Goal: Task Accomplishment & Management: Manage account settings

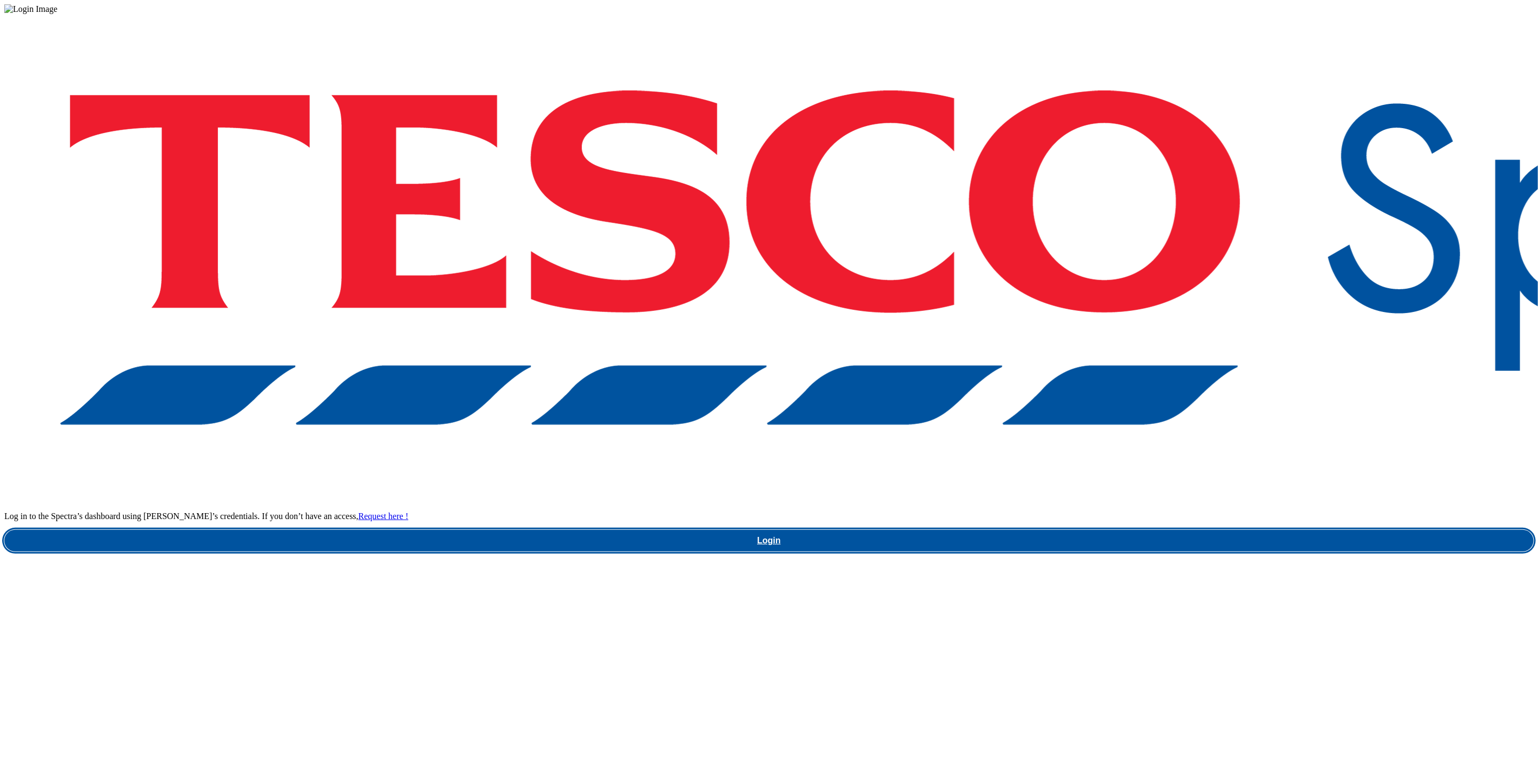
click at [923, 438] on link "Login" at bounding box center [769, 541] width 1529 height 22
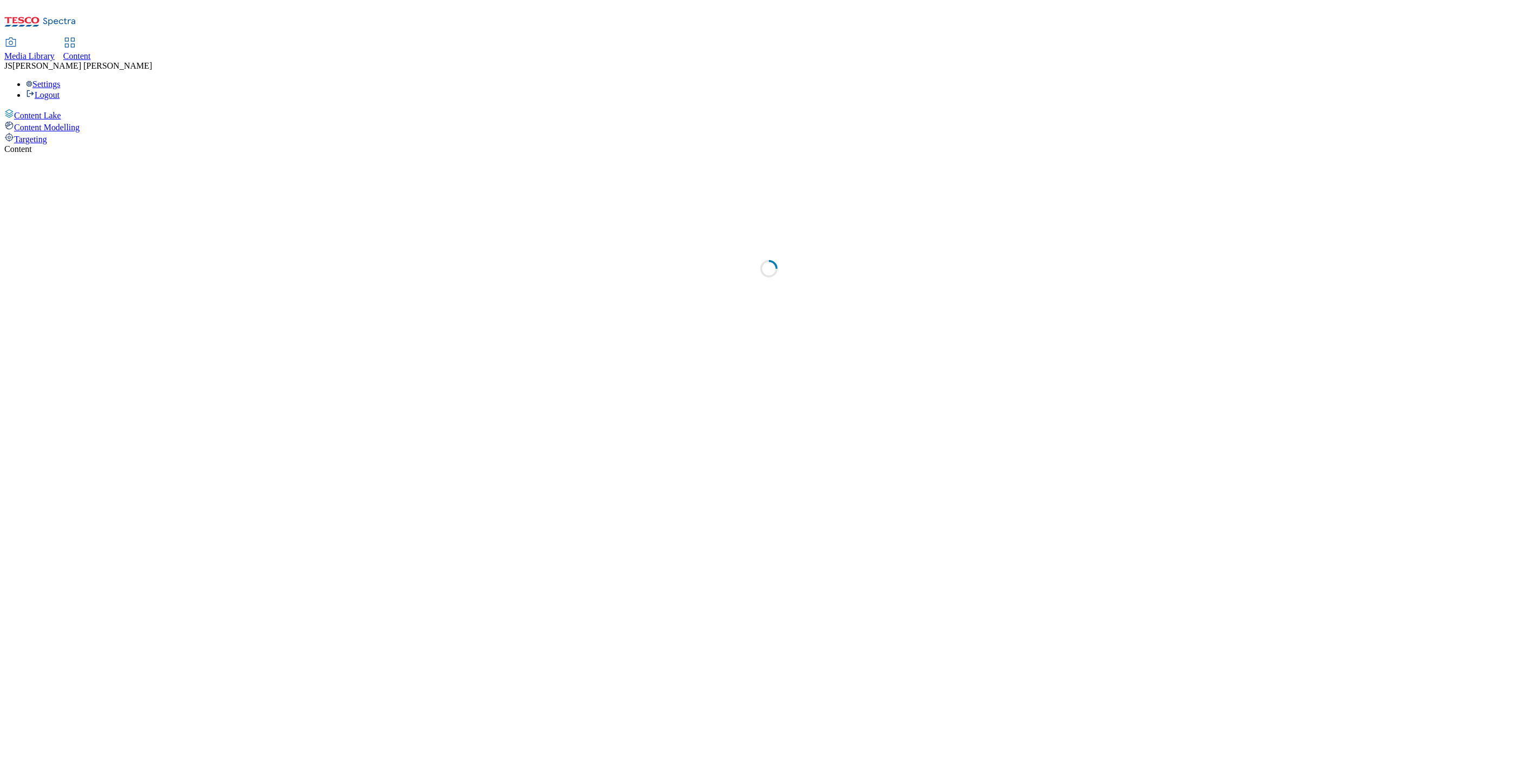
select select "ghs-[GEOGRAPHIC_DATA]"
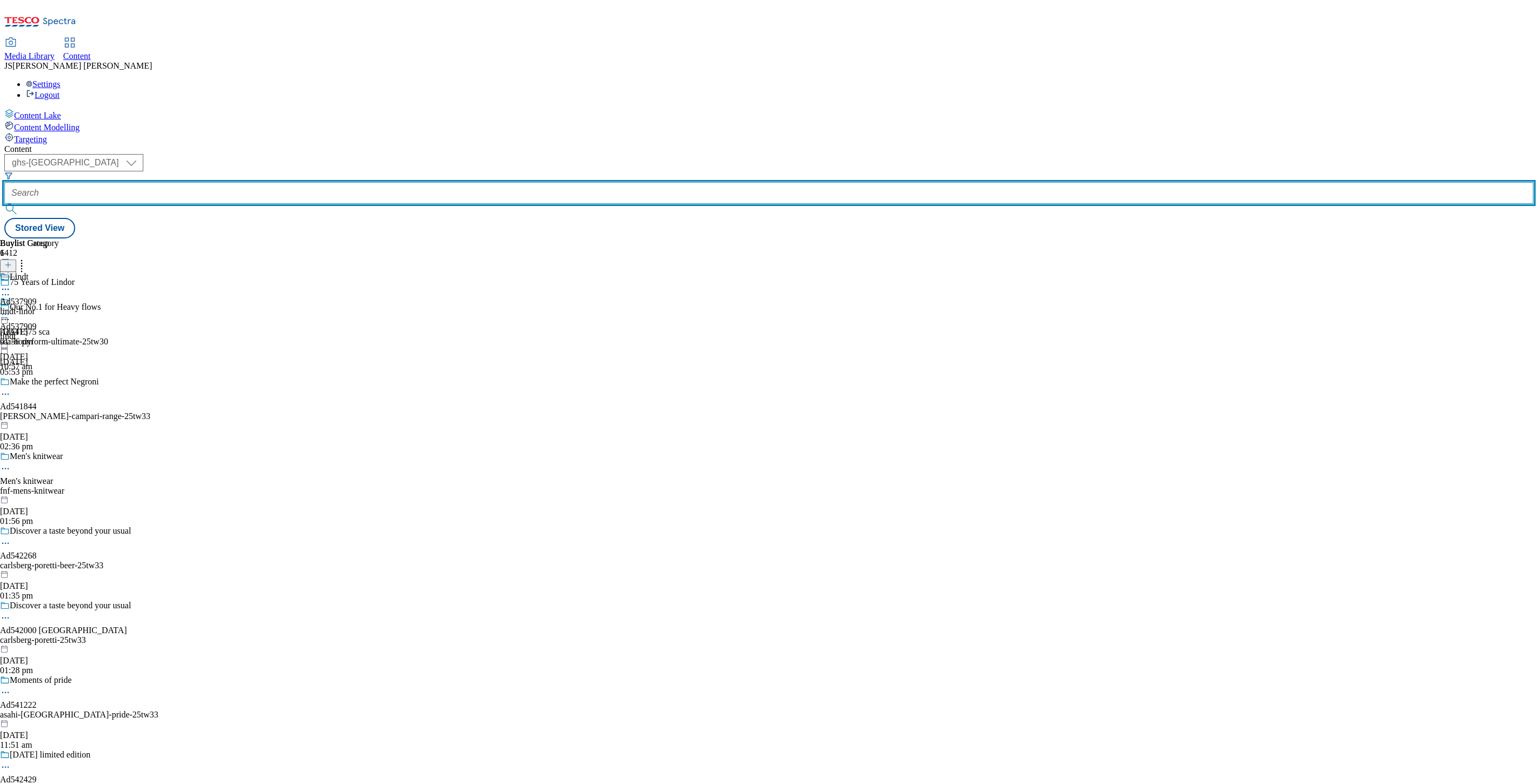
click at [269, 182] on input "text" at bounding box center [769, 193] width 1529 height 22
paste input "542375"
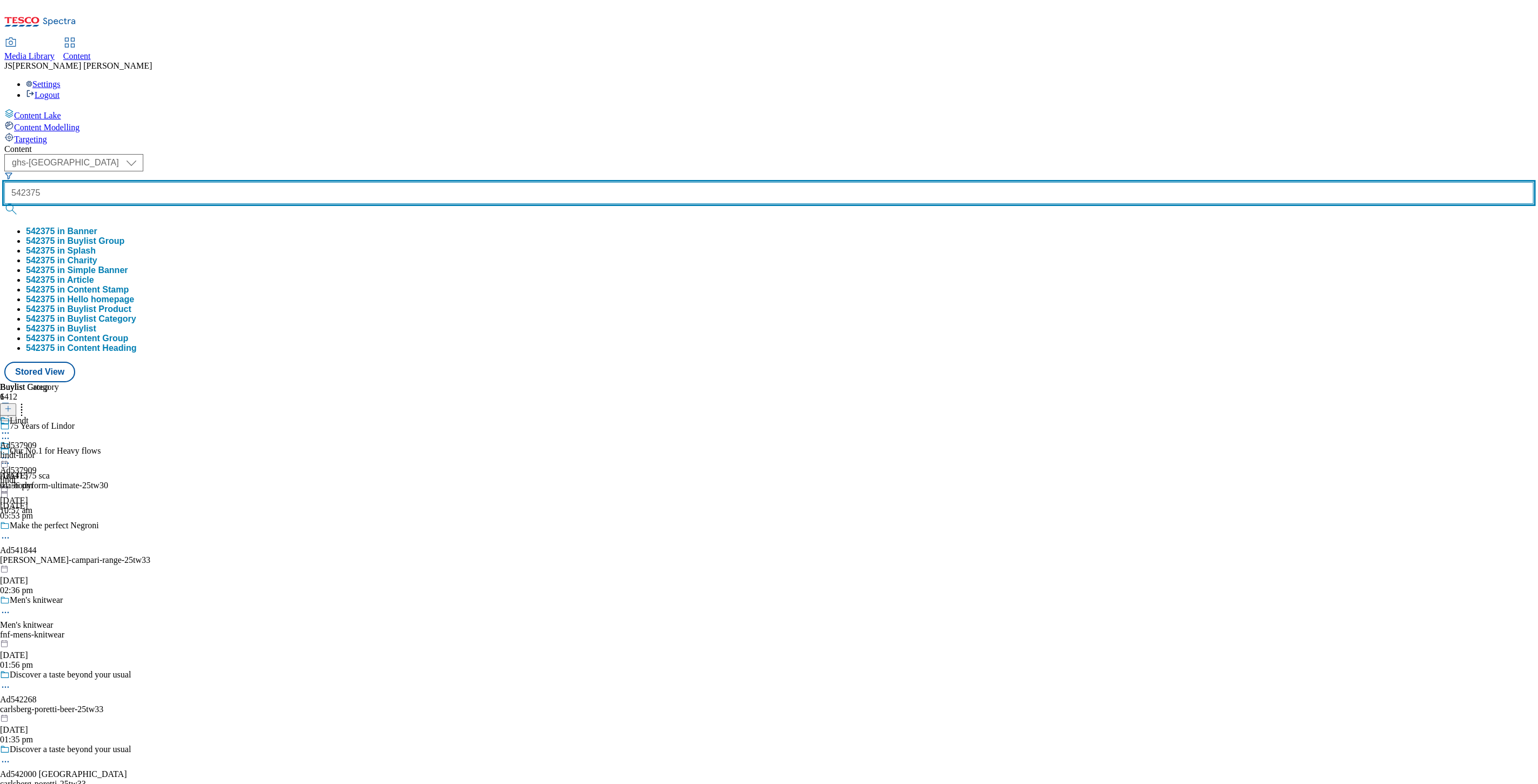
type input "542375"
click at [5, 204] on button "submit" at bounding box center [12, 209] width 15 height 11
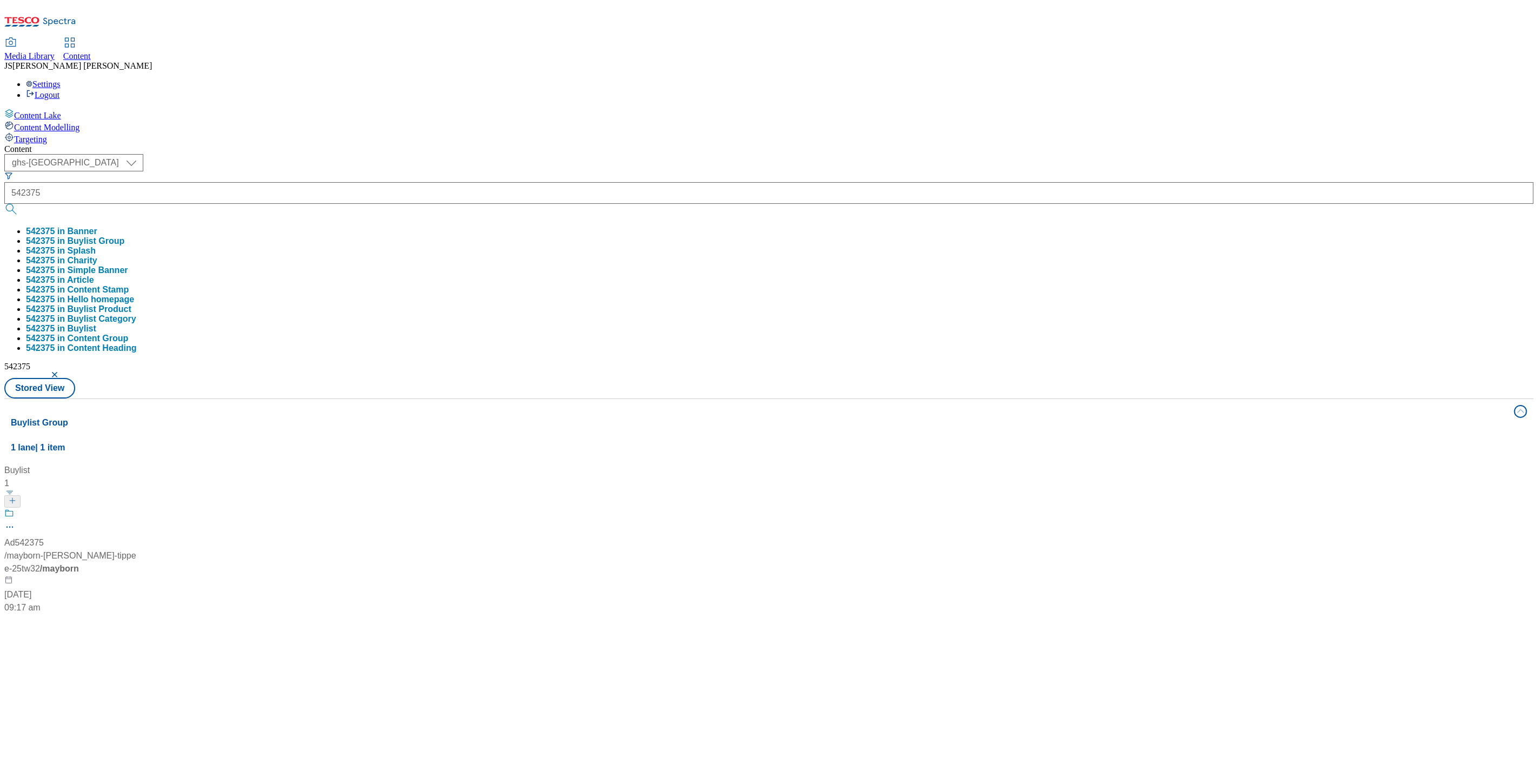
click at [464, 154] on div "( optional ) ghs-roi ghs-uk ghs-uk 542375 542375 in Banner 542375 in Buylist Gr…" at bounding box center [769, 276] width 1529 height 244
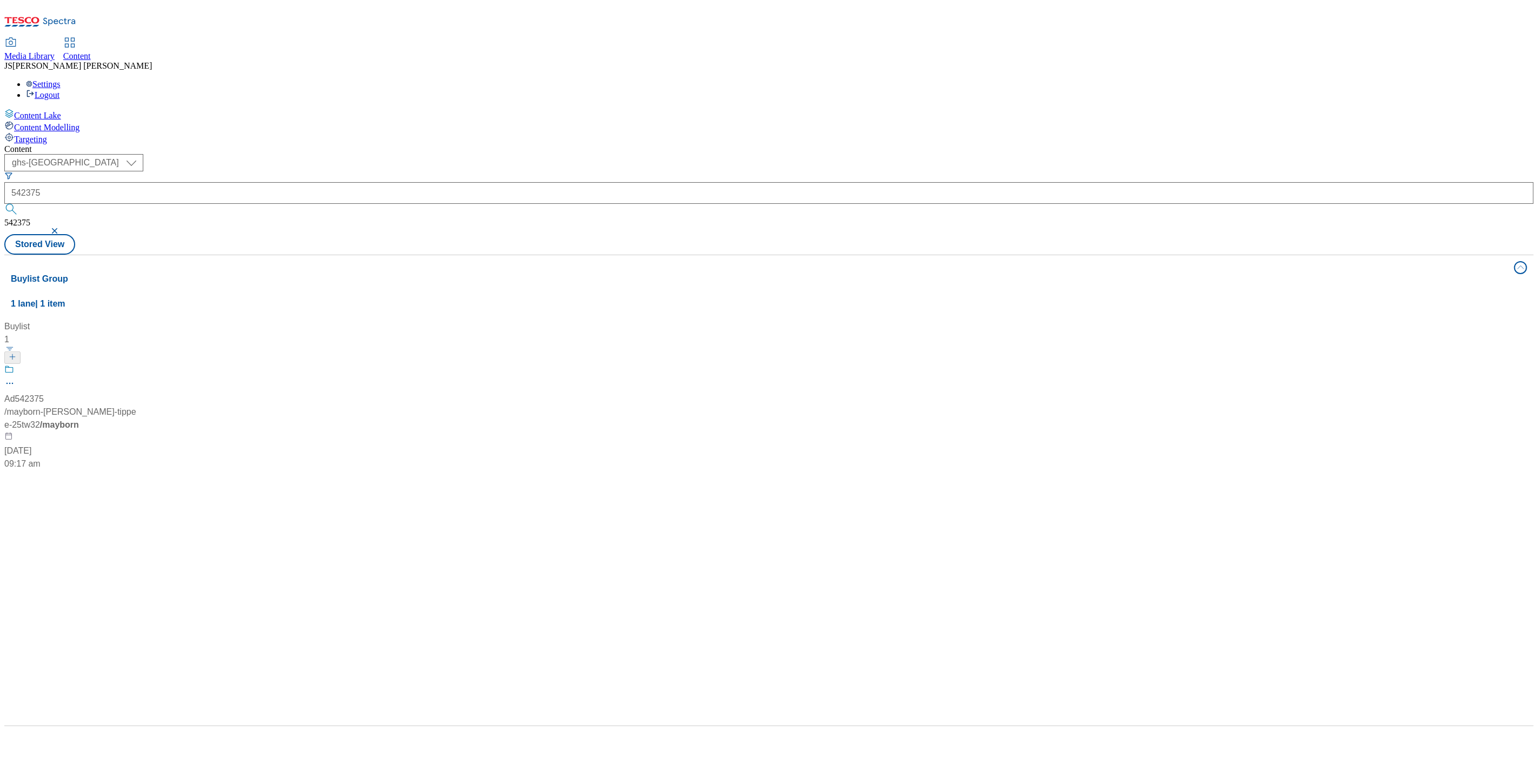
click at [139, 365] on div at bounding box center [72, 379] width 135 height 28
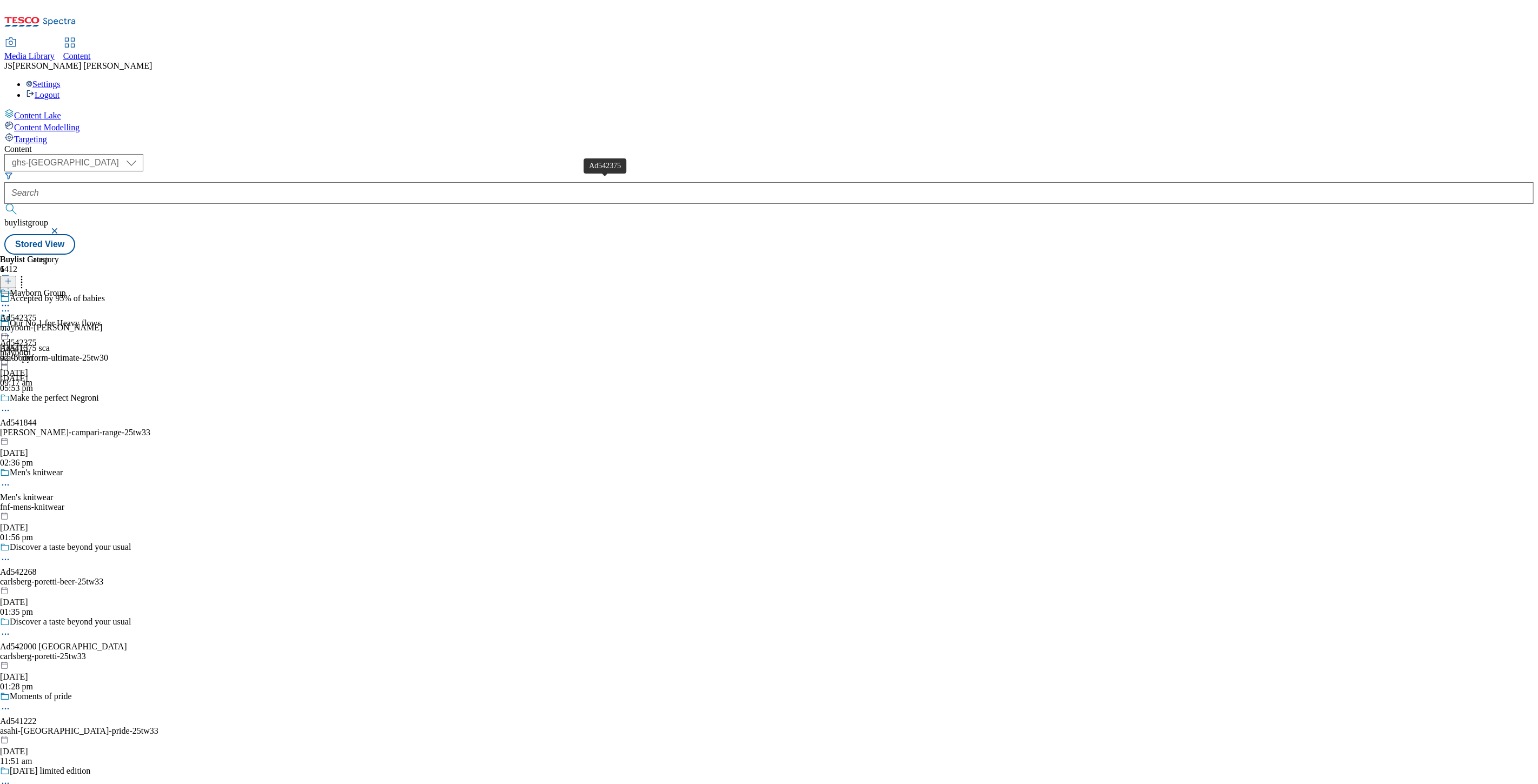
click at [66, 289] on span "Mayborn Group" at bounding box center [38, 294] width 56 height 12
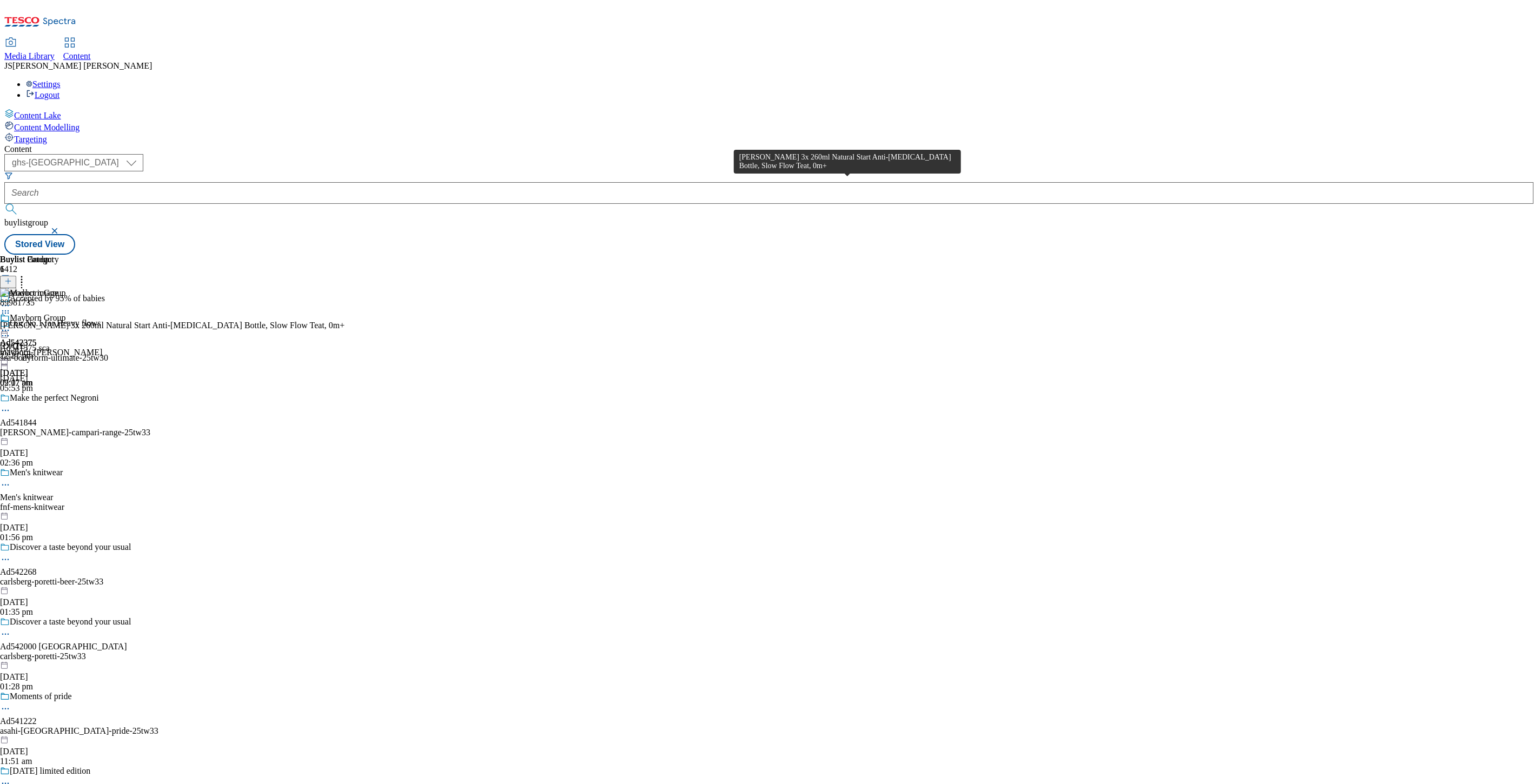
click at [345, 320] on div "Tommee Tippee 3x 260ml Natural Start Anti-Colic Baby Bottle, Slow Flow Teat, 0m+" at bounding box center [172, 325] width 345 height 10
click at [27, 274] on icon at bounding box center [22, 279] width 11 height 11
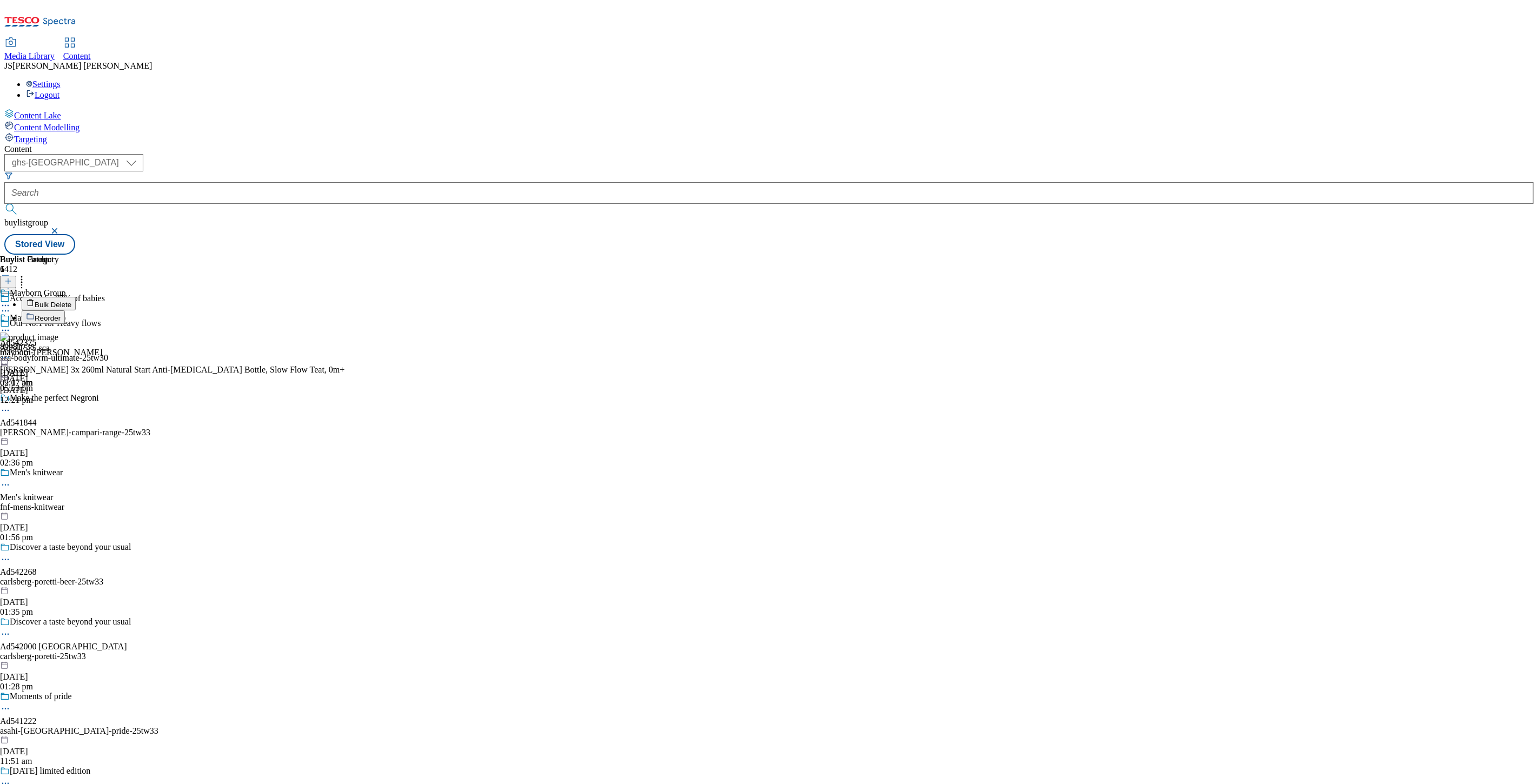
click at [345, 264] on div "Buylist Product 1 Bulk Delete Reorder 89981735 Tommee Tippee 3x 260ml Natural S…" at bounding box center [172, 329] width 345 height 150
click at [345, 320] on div "Tommee Tippee 3x 260ml Natural Start Anti-Colic Baby Bottle, Slow Flow Teat, 0m…" at bounding box center [172, 340] width 345 height 40
click at [345, 320] on div "89981735 Tommee Tippee 3x 260ml Natural Start Anti-Colic Baby Bottle, Slow Flow…" at bounding box center [172, 356] width 345 height 72
click at [11, 340] on icon at bounding box center [5, 345] width 11 height 11
click at [1035, 254] on div "Buylist Group 6412 Accepted by 95% of babies Our No.1 for Heavy flows Ad541575 …" at bounding box center [769, 254] width 1529 height 0
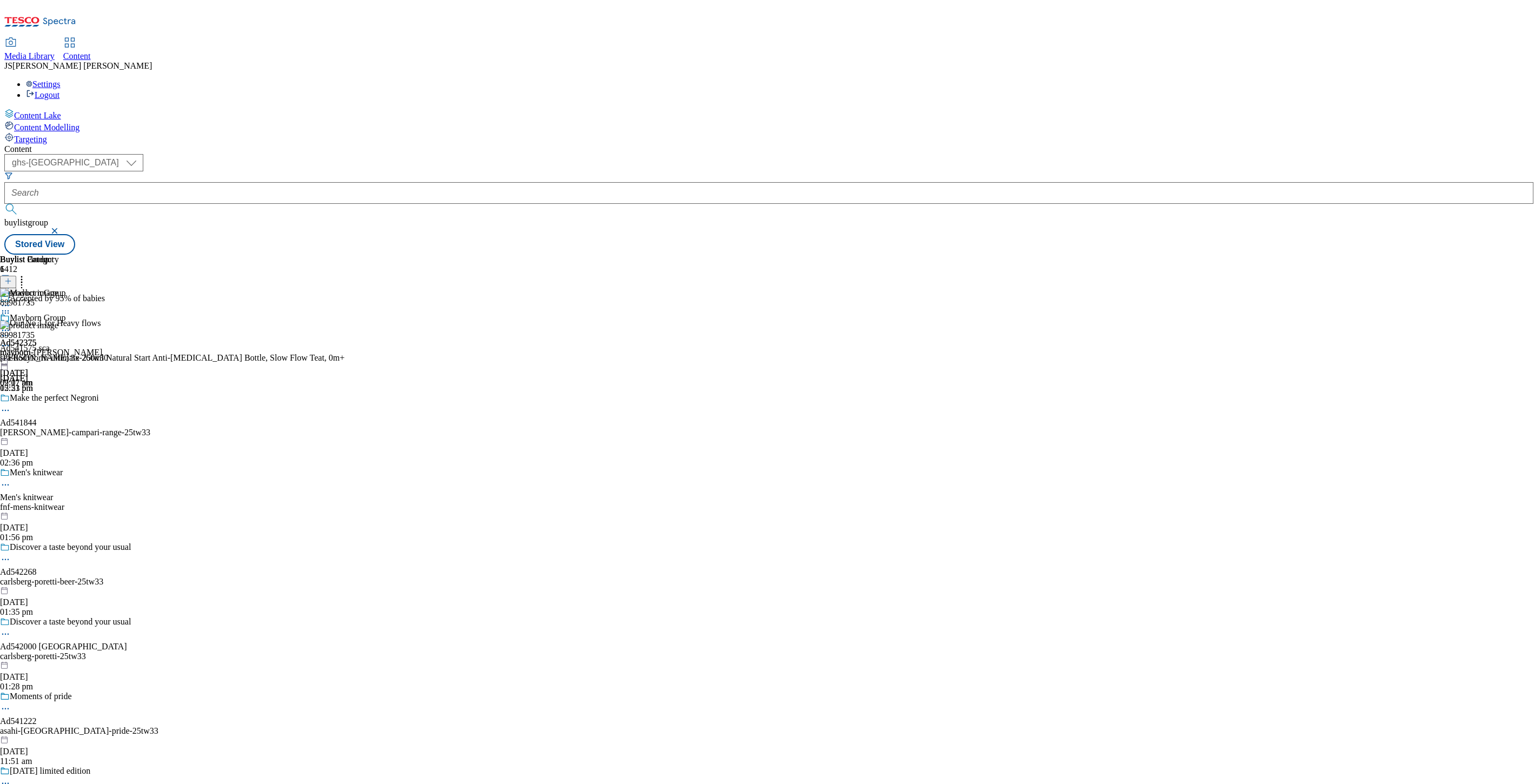
click at [58, 320] on img at bounding box center [29, 325] width 58 height 10
click at [34, 331] on div "89981735" at bounding box center [17, 335] width 34 height 10
click at [11, 340] on icon at bounding box center [5, 345] width 11 height 11
click at [51, 362] on button "Edit" at bounding box center [36, 368] width 29 height 12
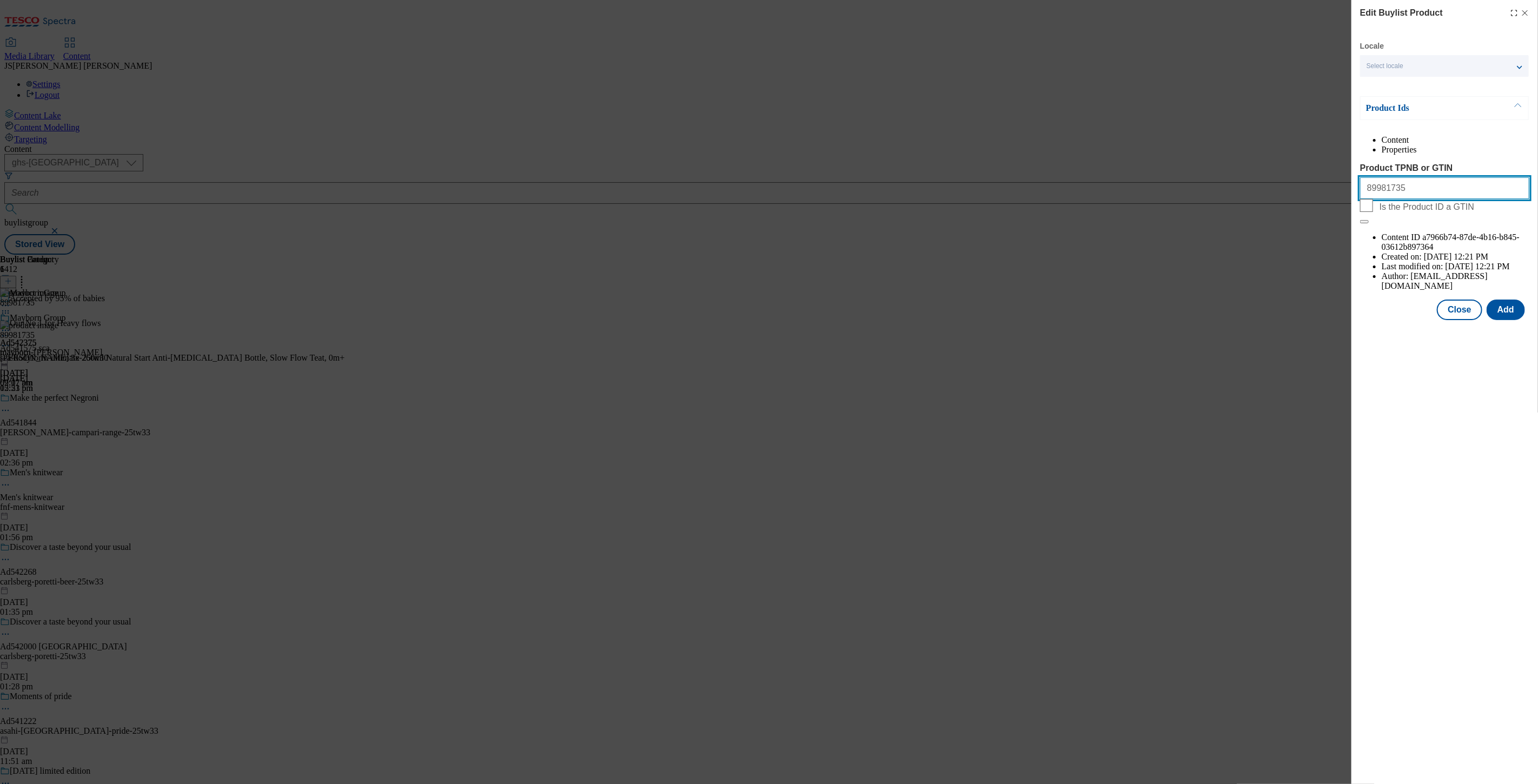
click at [1437, 199] on input "89981735" at bounding box center [1445, 188] width 170 height 22
click at [1435, 199] on input "89981735" at bounding box center [1445, 188] width 170 height 22
paste input "89981735"
click at [1405, 199] on input "89981735" at bounding box center [1445, 188] width 170 height 22
paste input "89981735"
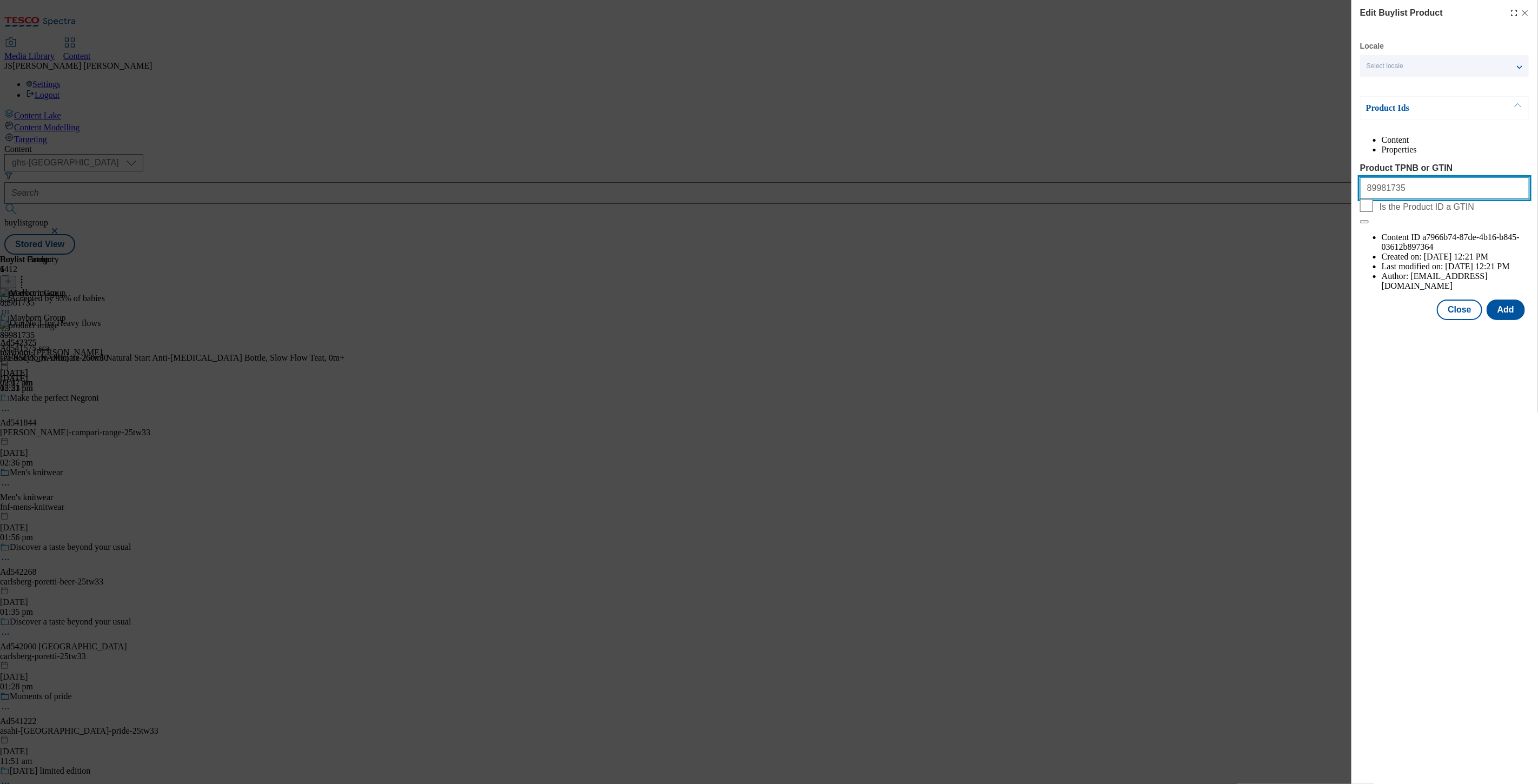
click at [1429, 199] on input "89981735" at bounding box center [1445, 188] width 170 height 22
paste input "89925279 89981735 89916797 89987769 89980650 63878909 89465264 90003760 9000831…"
drag, startPoint x: 1407, startPoint y: 214, endPoint x: 1295, endPoint y: 214, distance: 112.0
click at [1295, 214] on div "Edit Buylist Product Locale Select locale English Welsh Product Ids Content Pro…" at bounding box center [769, 392] width 1538 height 784
click at [1436, 199] on input "89981735 89925279 89981735 89916797 89987769 89980650 63878909 89465264 9000376…" at bounding box center [1445, 188] width 170 height 22
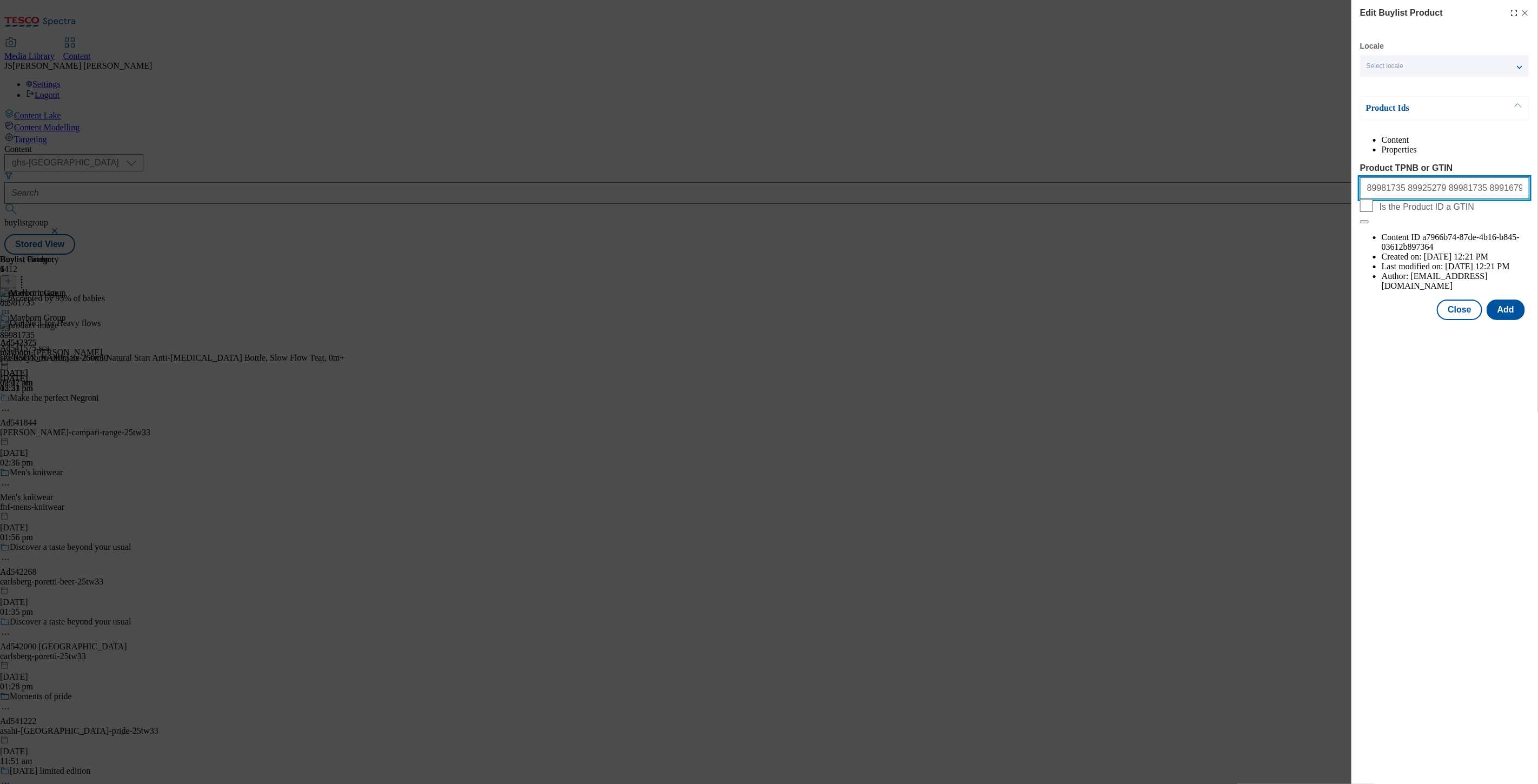
click at [1436, 199] on input "89981735 89925279 89981735 89916797 89987769 89980650 63878909 89465264 9000376…" at bounding box center [1445, 188] width 170 height 22
type input "89981735 89925279 89916797 89987769 89980650 63878909 89465264 90003760 9000831…"
click at [1508, 299] on button "Add" at bounding box center [1505, 310] width 38 height 20
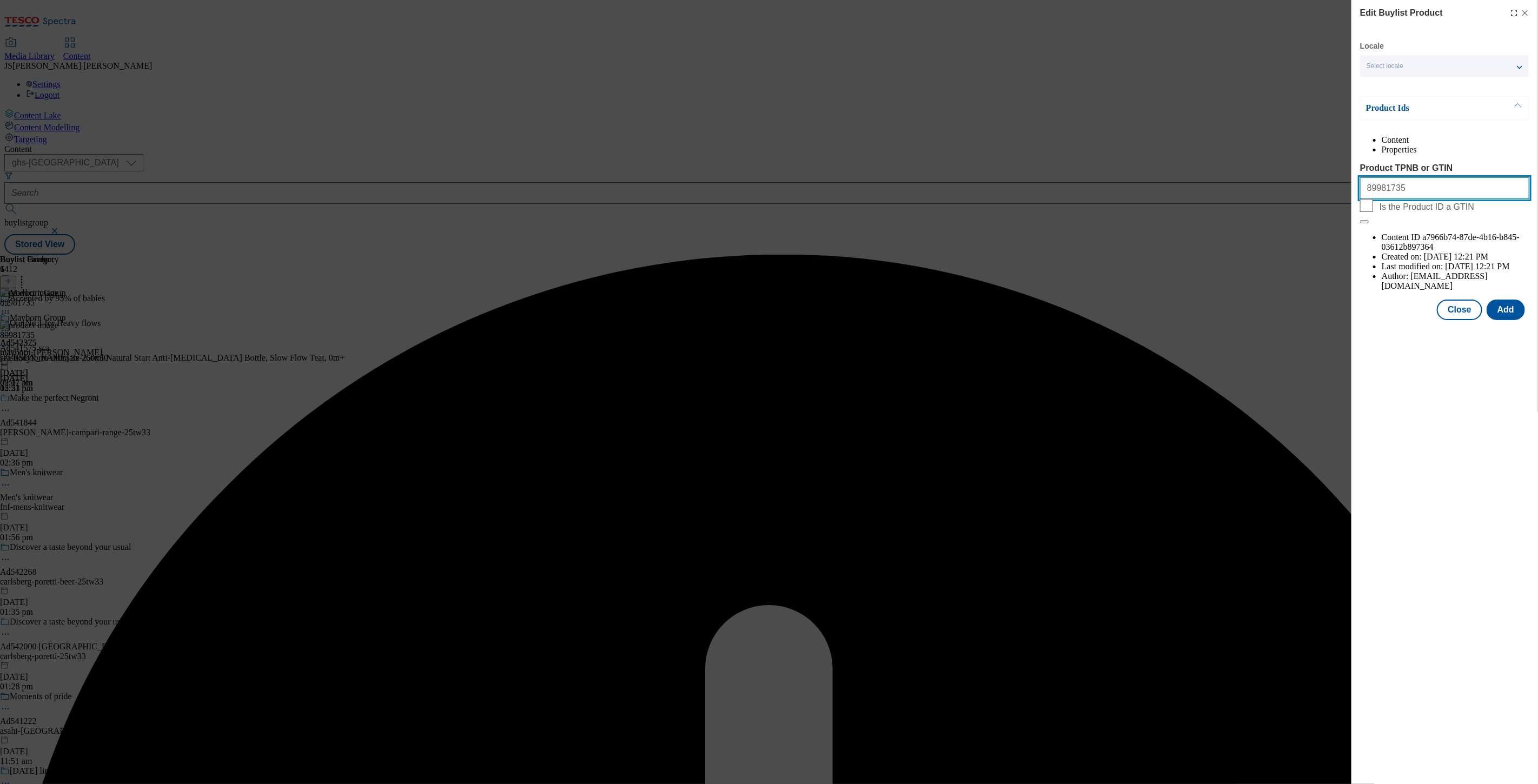
click at [1421, 199] on input "89981735" at bounding box center [1445, 188] width 170 height 22
click at [1419, 199] on input "Product TPNB or GTIN" at bounding box center [1445, 188] width 170 height 22
paste input "89981735 89925279 89916797 89987769 89980650 63878909 89465264 90003760 9000831…"
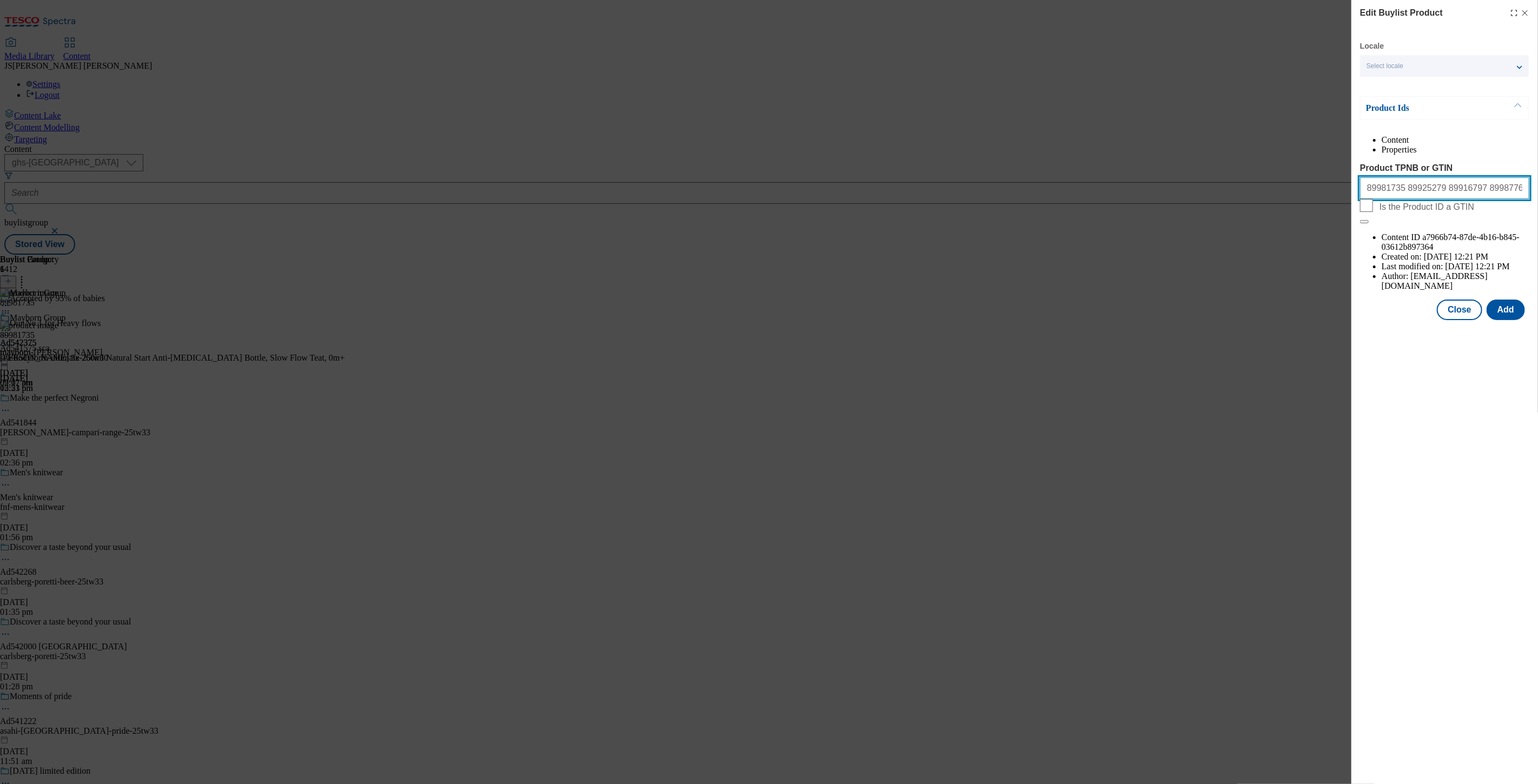
drag, startPoint x: 1480, startPoint y: 219, endPoint x: 1336, endPoint y: 222, distance: 144.0
click at [1336, 222] on div "Edit Buylist Product Locale Select locale English Welsh Product Ids Content Pro…" at bounding box center [769, 392] width 1538 height 784
click at [1502, 199] on input "89981735 89925279 89916797 89987769 89980650 63878909 89465264 90003760 9000831…" at bounding box center [1445, 188] width 170 height 22
type input "89981735 89925279 89916797 89987769 89980650 63878909 89465264 90003760 9000831…"
click at [1513, 299] on button "Add" at bounding box center [1505, 310] width 38 height 20
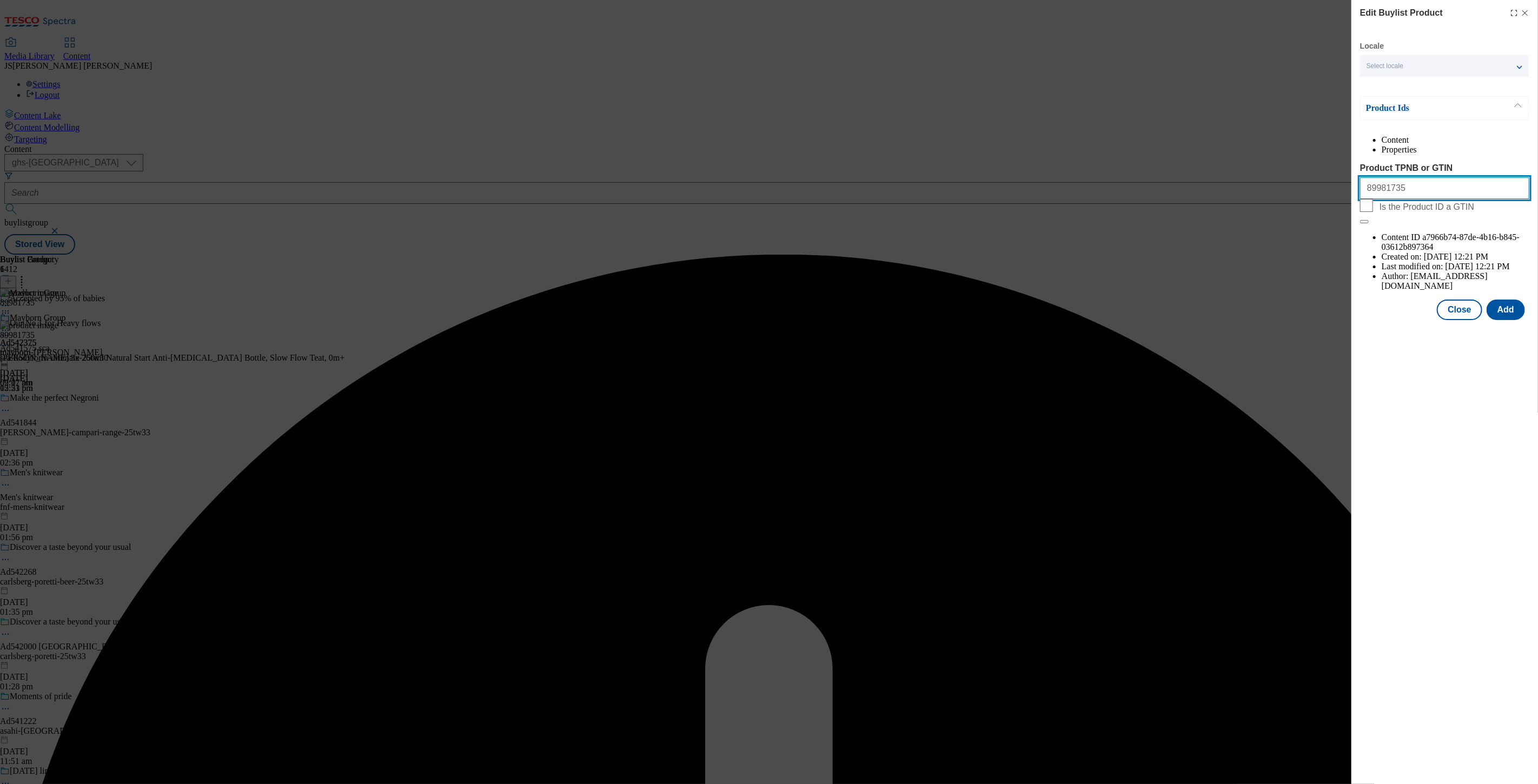
click at [1451, 199] on input "89981735" at bounding box center [1445, 188] width 170 height 22
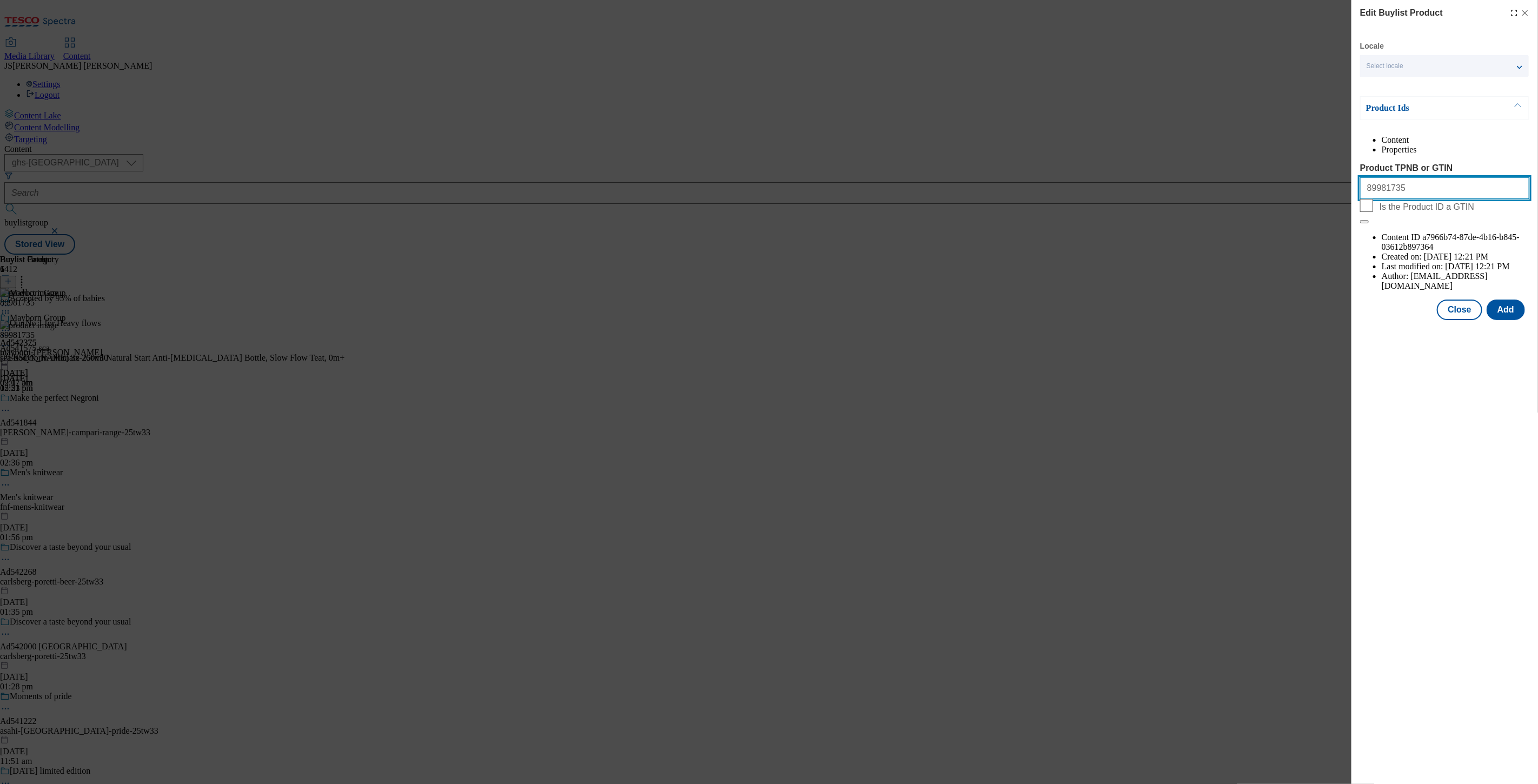
click at [1451, 199] on input "89981735" at bounding box center [1445, 188] width 170 height 22
click at [1421, 199] on input "89981735" at bounding box center [1445, 188] width 170 height 22
paste input "89925279"
paste input "Modal"
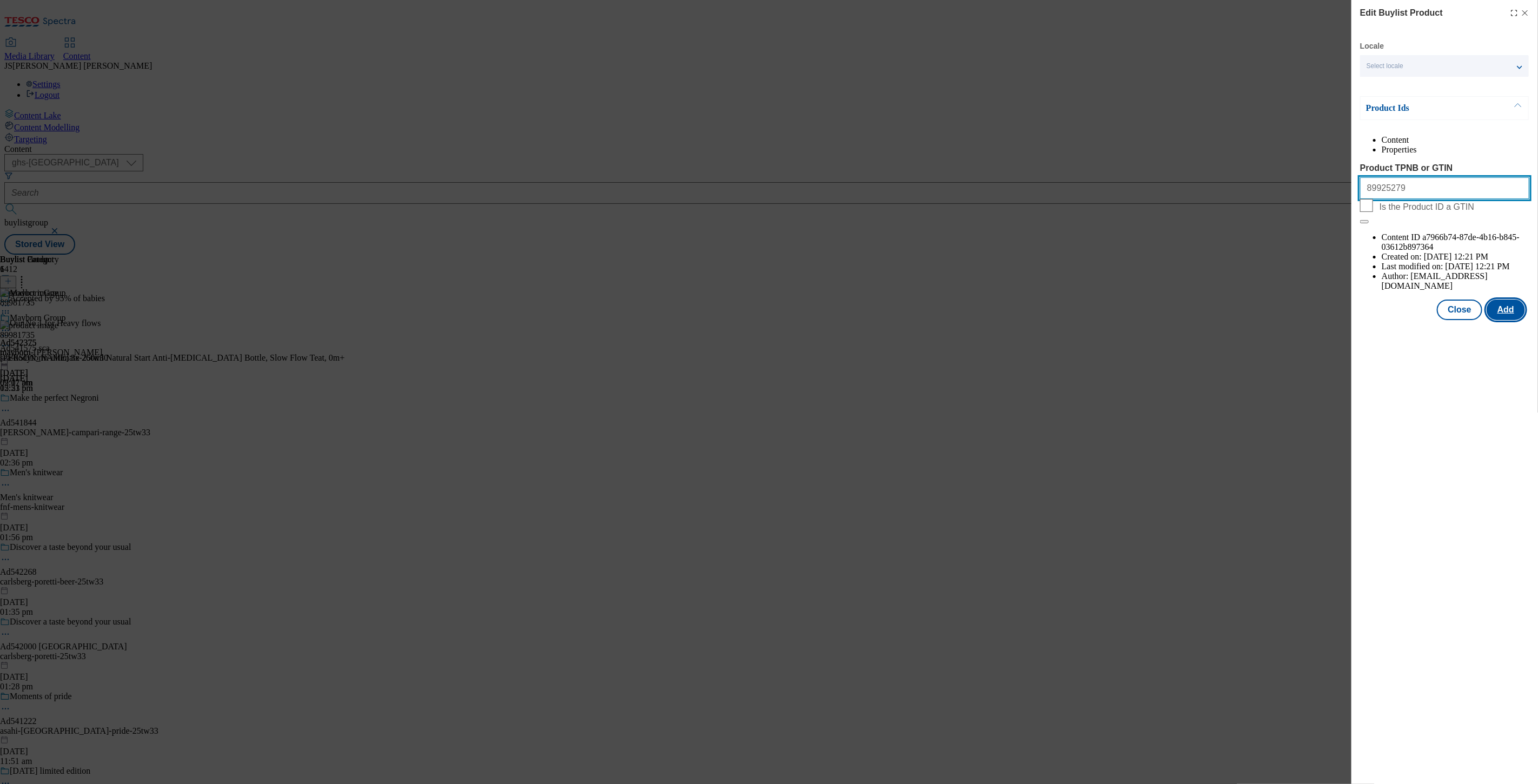
type input "89925279"
click at [1512, 299] on button "Add" at bounding box center [1505, 310] width 38 height 20
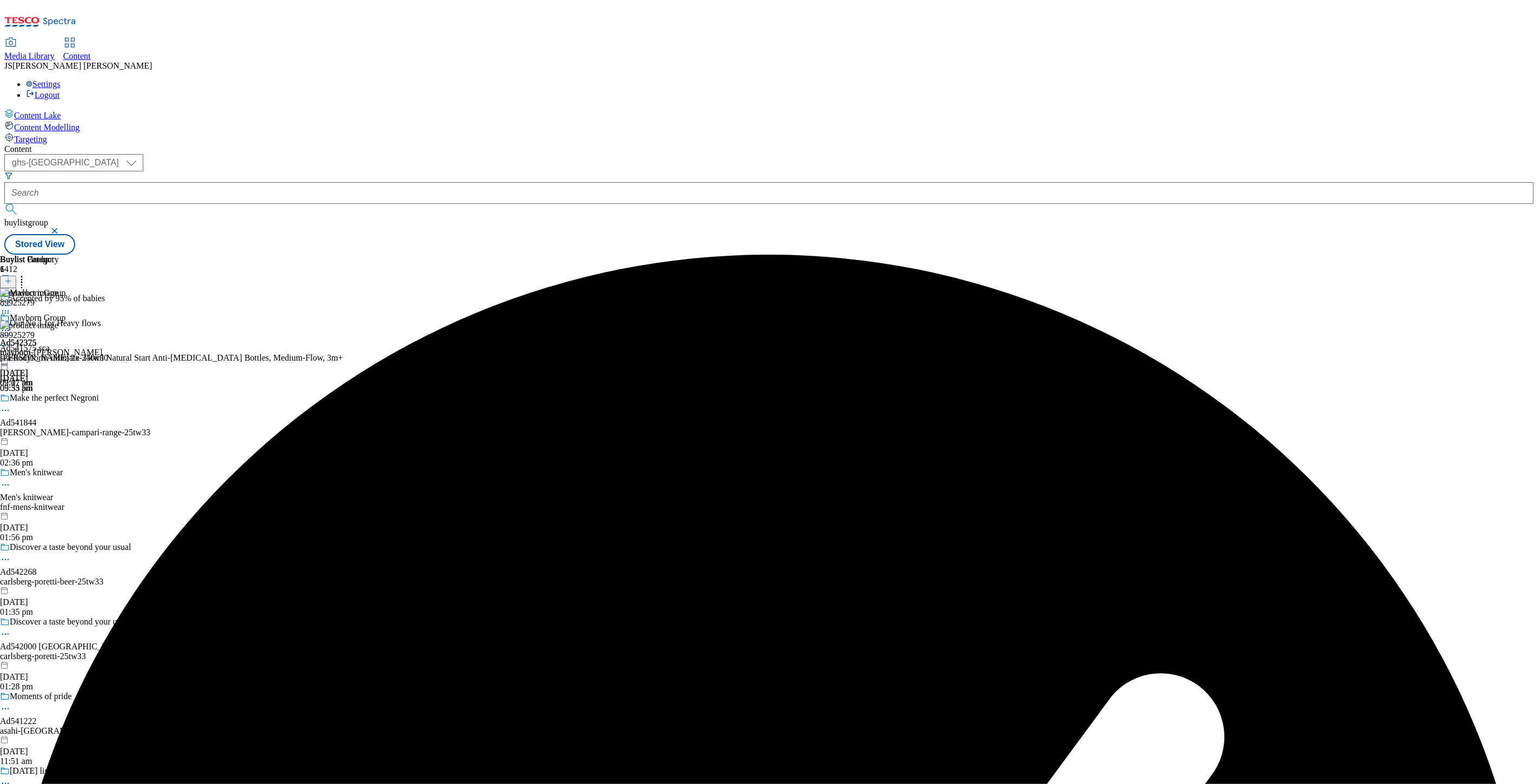
click at [343, 274] on div at bounding box center [171, 281] width 343 height 14
click at [27, 274] on icon at bounding box center [22, 279] width 11 height 11
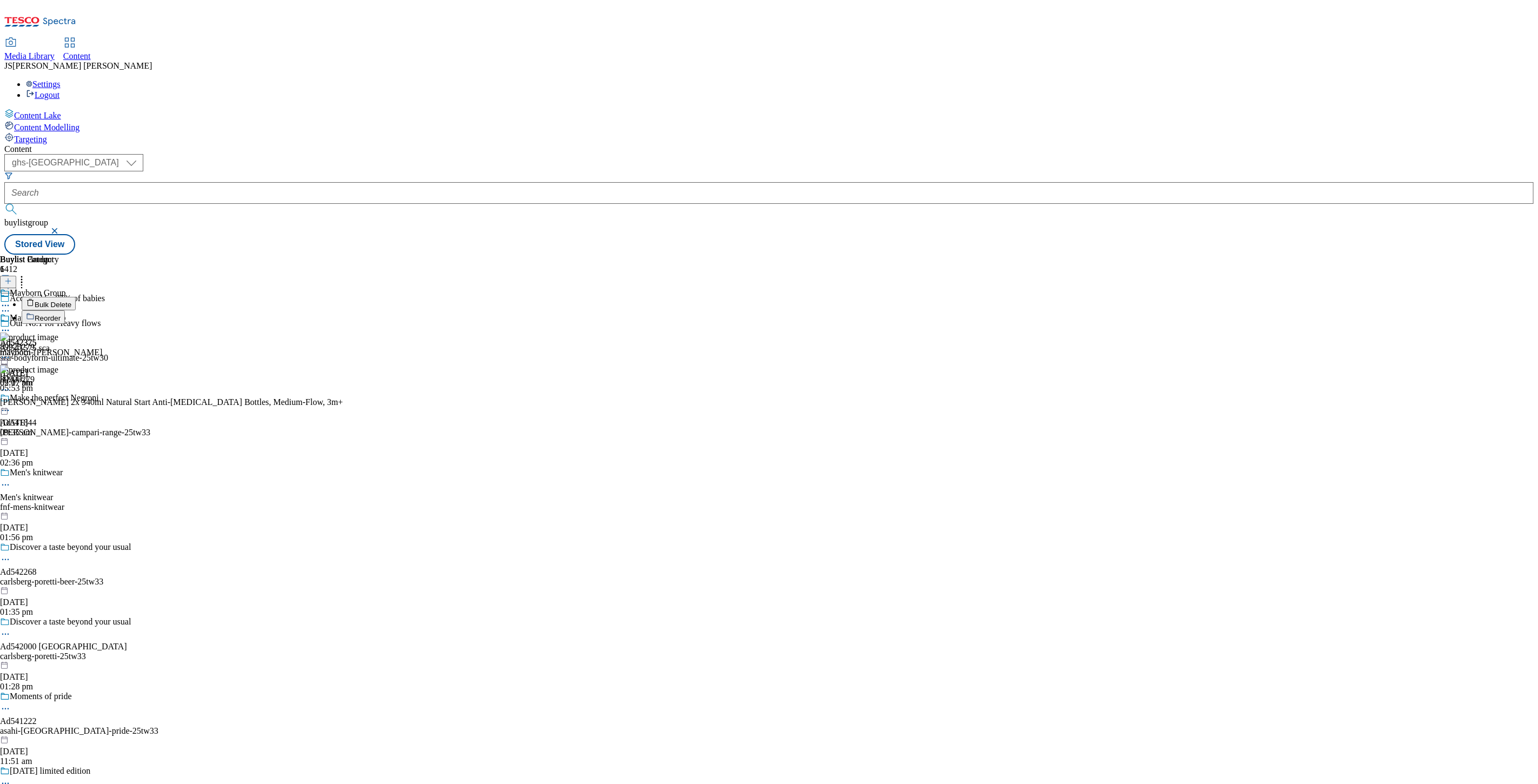
click at [65, 310] on button "Reorder" at bounding box center [44, 317] width 44 height 13
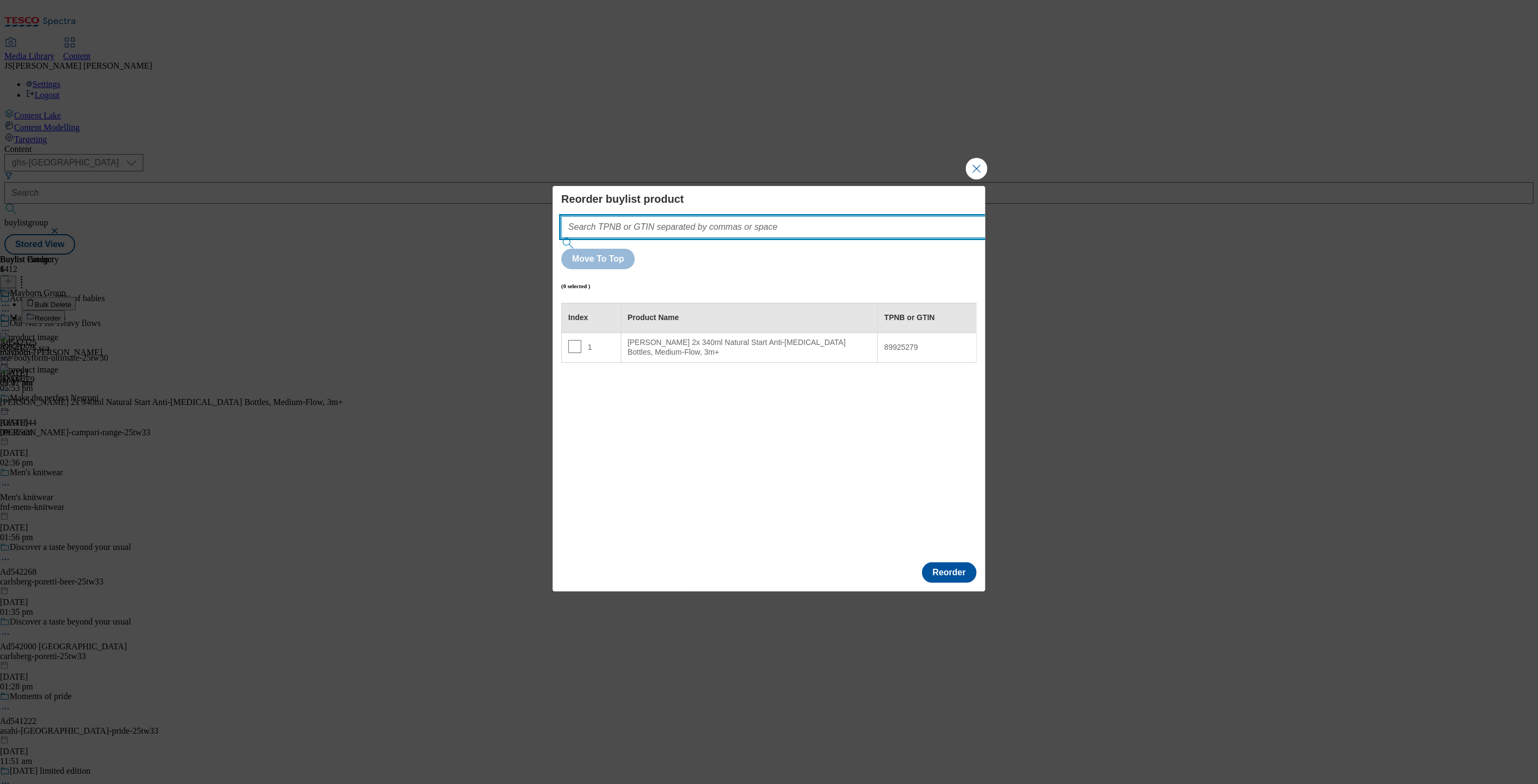
click at [793, 238] on input "Modal" at bounding box center [790, 227] width 457 height 22
paste input "89925279"
type input "89925279"
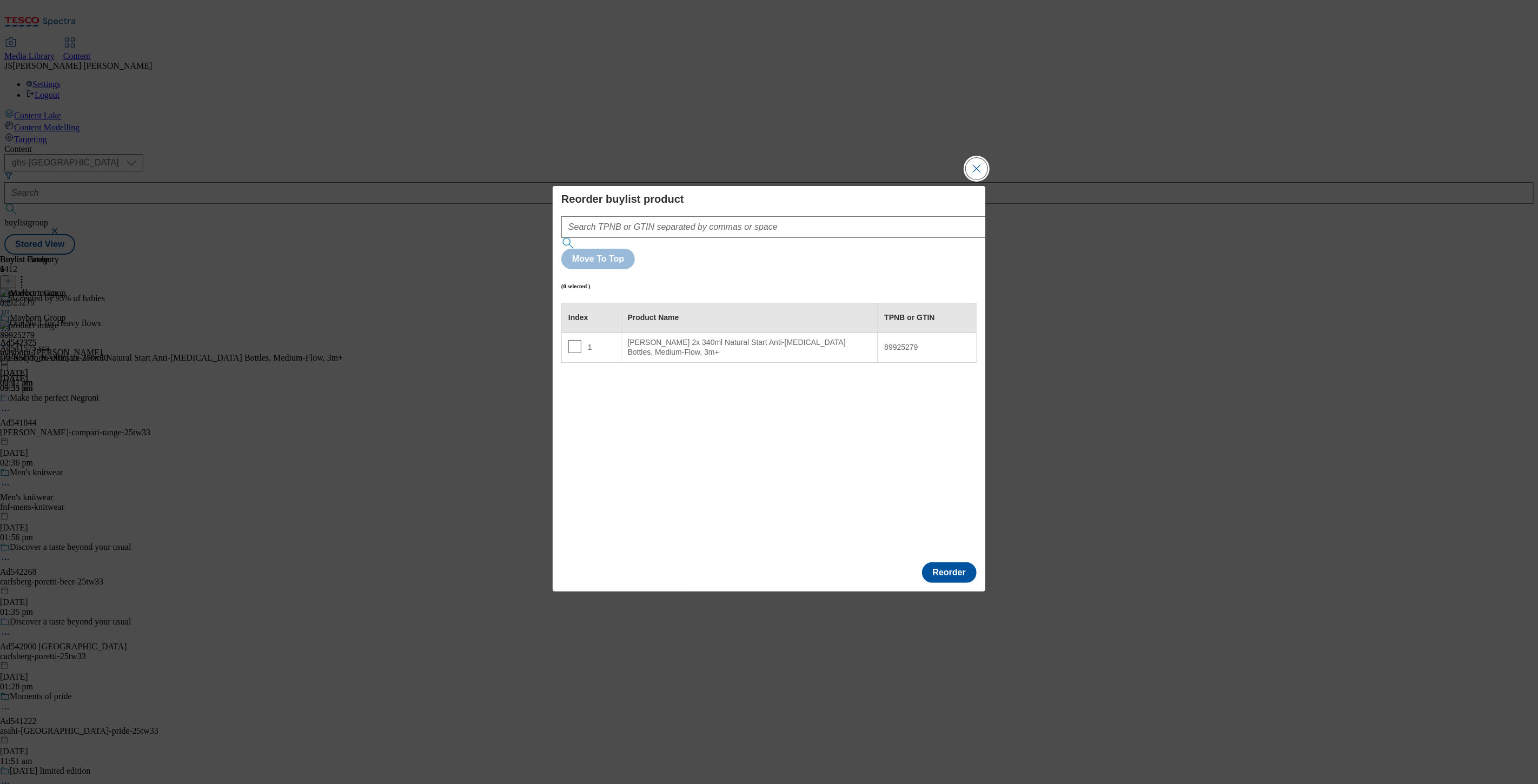
click at [977, 180] on button "Close Modal" at bounding box center [977, 169] width 22 height 22
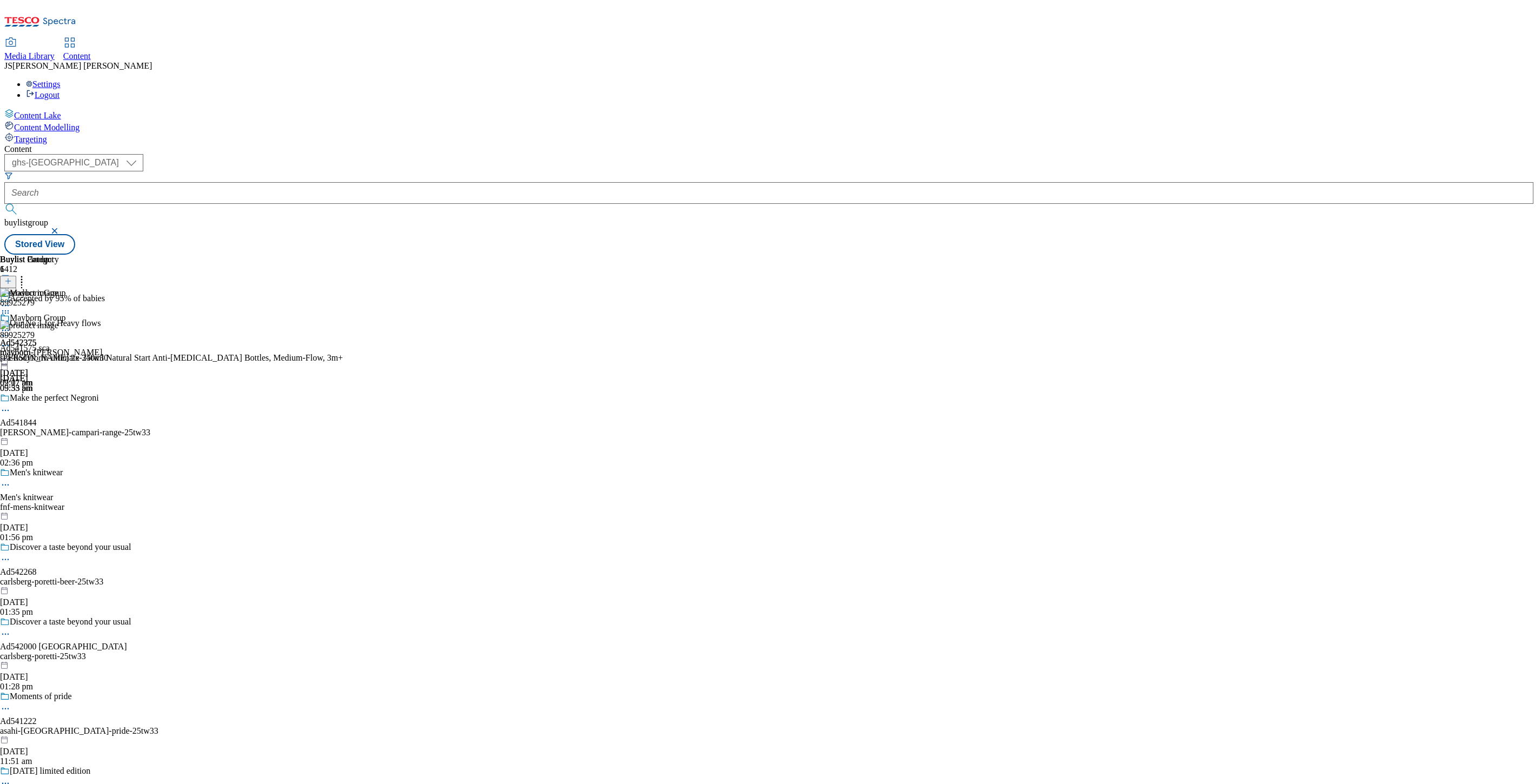
click at [343, 320] on div "89925279 Tommee Tippee 2x 340ml Natural Start Anti-Colic Baby Bottles, Medium-F…" at bounding box center [171, 356] width 343 height 72
click at [343, 363] on div at bounding box center [171, 363] width 343 height 0
click at [11, 340] on icon at bounding box center [5, 345] width 11 height 11
click at [343, 362] on li "Edit" at bounding box center [182, 368] width 321 height 12
click at [343, 320] on div "89925279 Tommee Tippee 2x 340ml Natural Start Anti-Colic Baby Bottles, Medium-F…" at bounding box center [171, 356] width 343 height 72
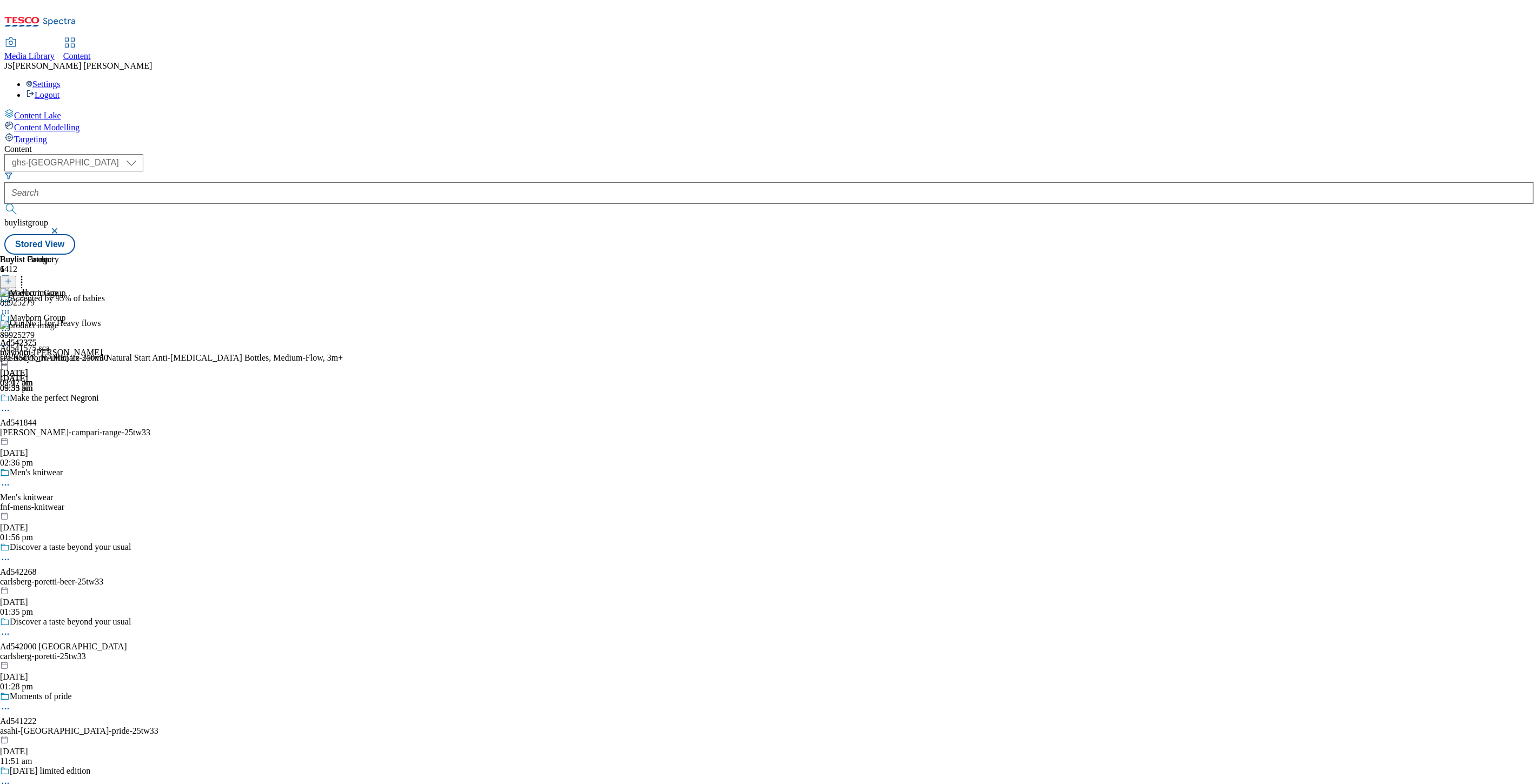
click at [343, 320] on div "89925279 Tommee Tippee 2x 340ml Natural Start Anti-Colic Baby Bottles, Medium-F…" at bounding box center [171, 356] width 343 height 72
click at [11, 340] on icon at bounding box center [5, 345] width 11 height 11
click at [51, 362] on button "Edit" at bounding box center [36, 368] width 29 height 12
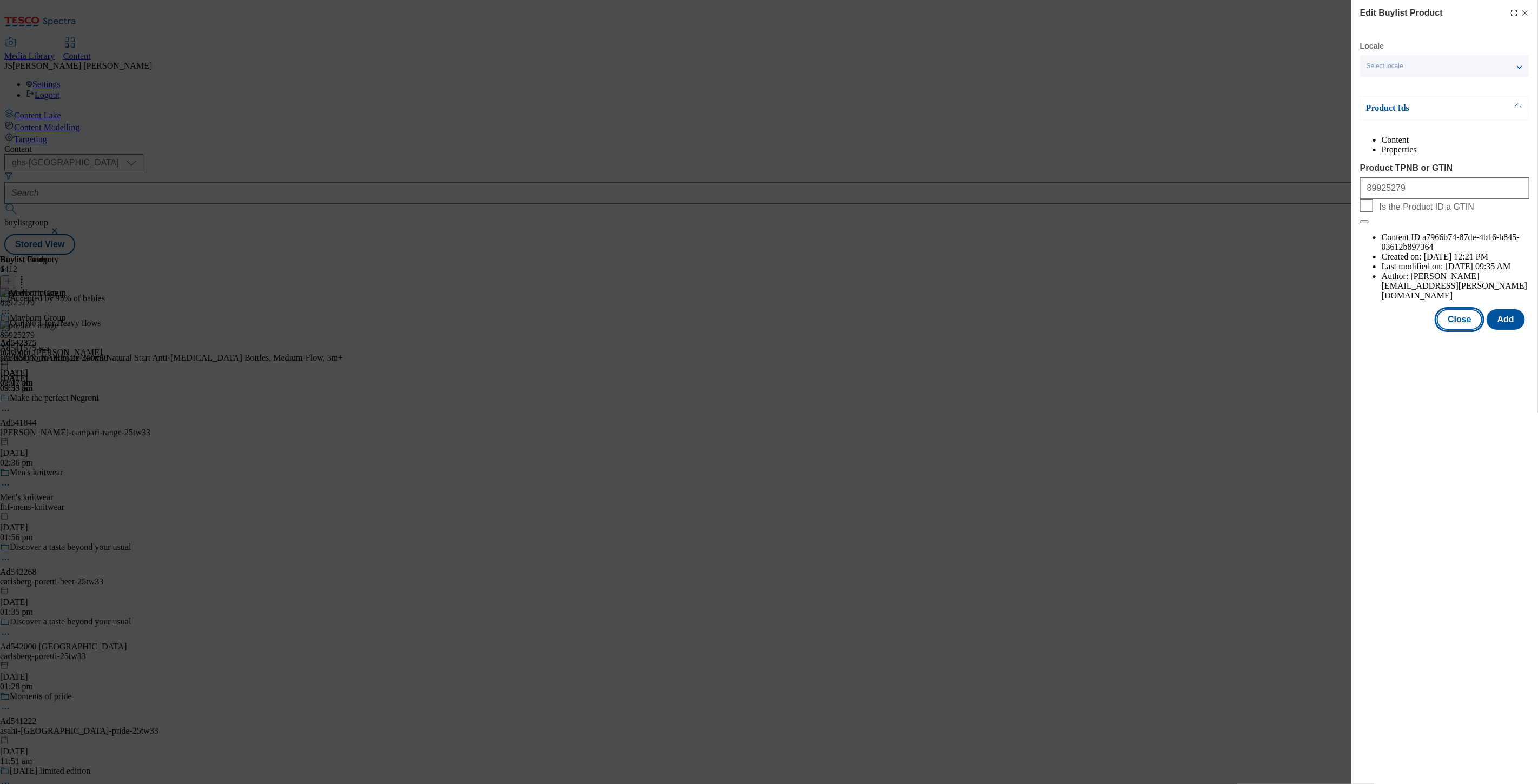
click at [1465, 310] on button "Close" at bounding box center [1459, 320] width 45 height 20
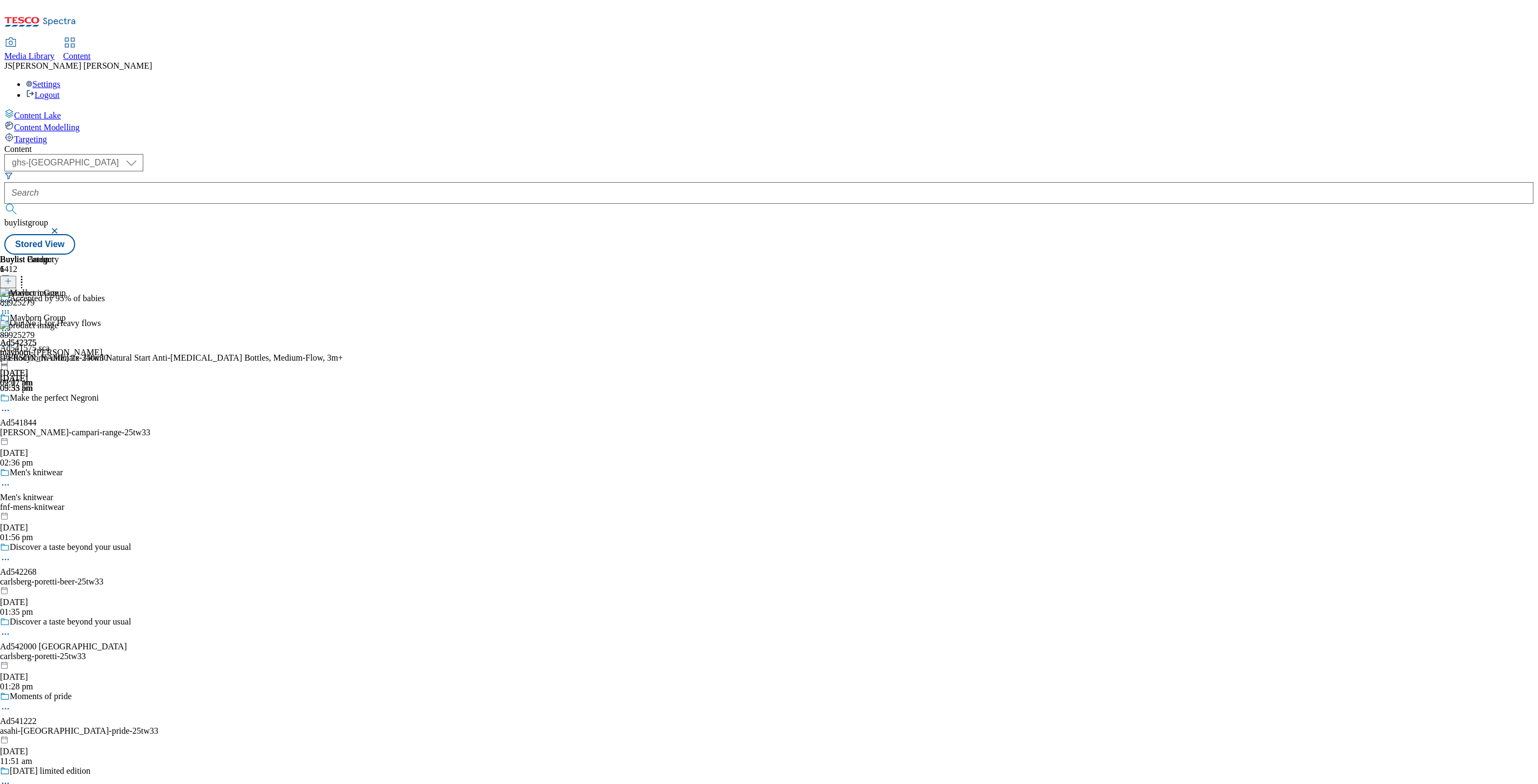
click at [343, 320] on div "89925279 Tommee Tippee 2x 340ml Natural Start Anti-Colic Baby Bottles, Medium-F…" at bounding box center [171, 356] width 343 height 72
click at [9, 345] on circle at bounding box center [9, 346] width 2 height 2
click at [54, 415] on span "Delete" at bounding box center [44, 418] width 21 height 8
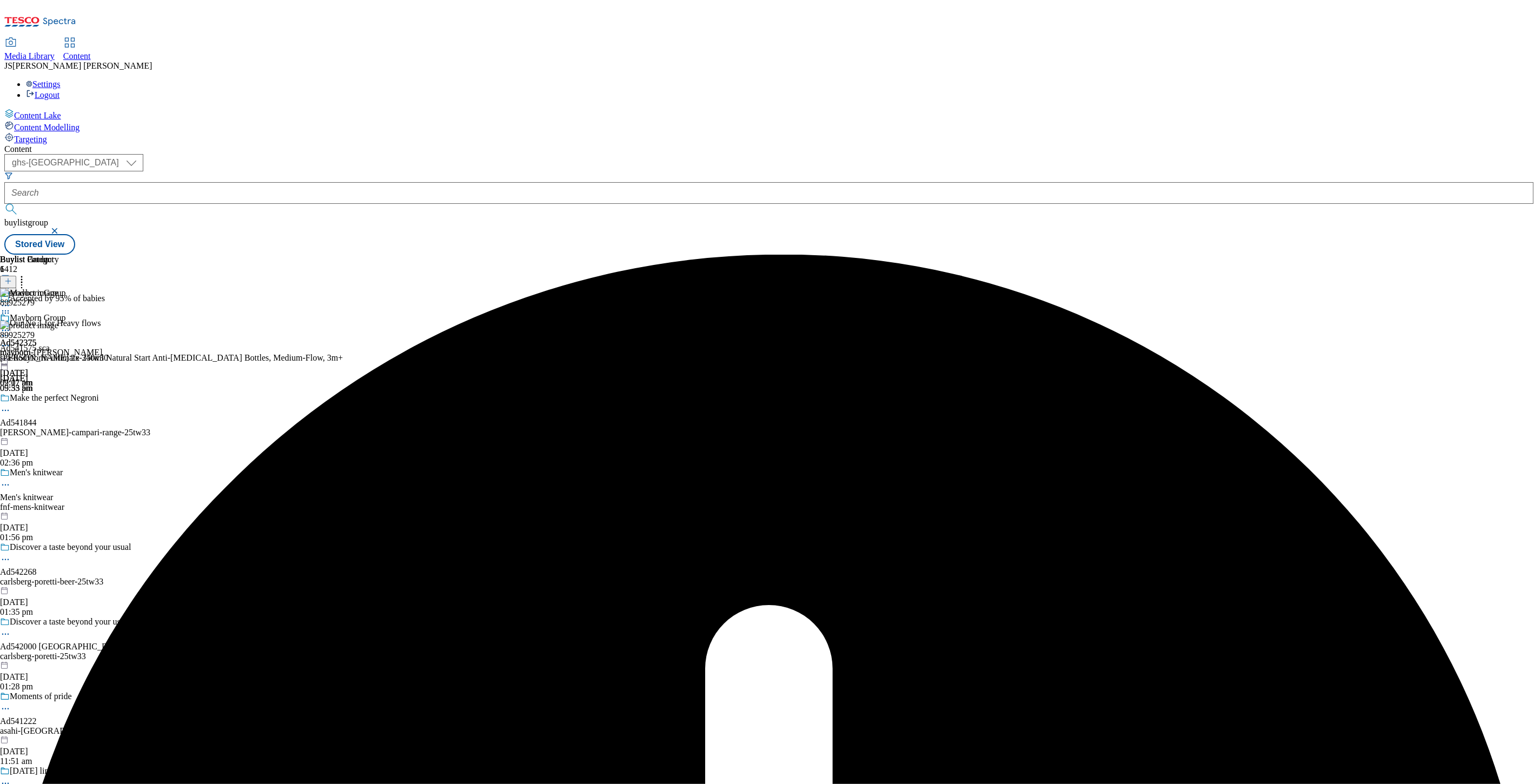
click at [11, 325] on icon at bounding box center [5, 331] width 11 height 11
click at [68, 449] on span "Un-publish" at bounding box center [51, 453] width 34 height 8
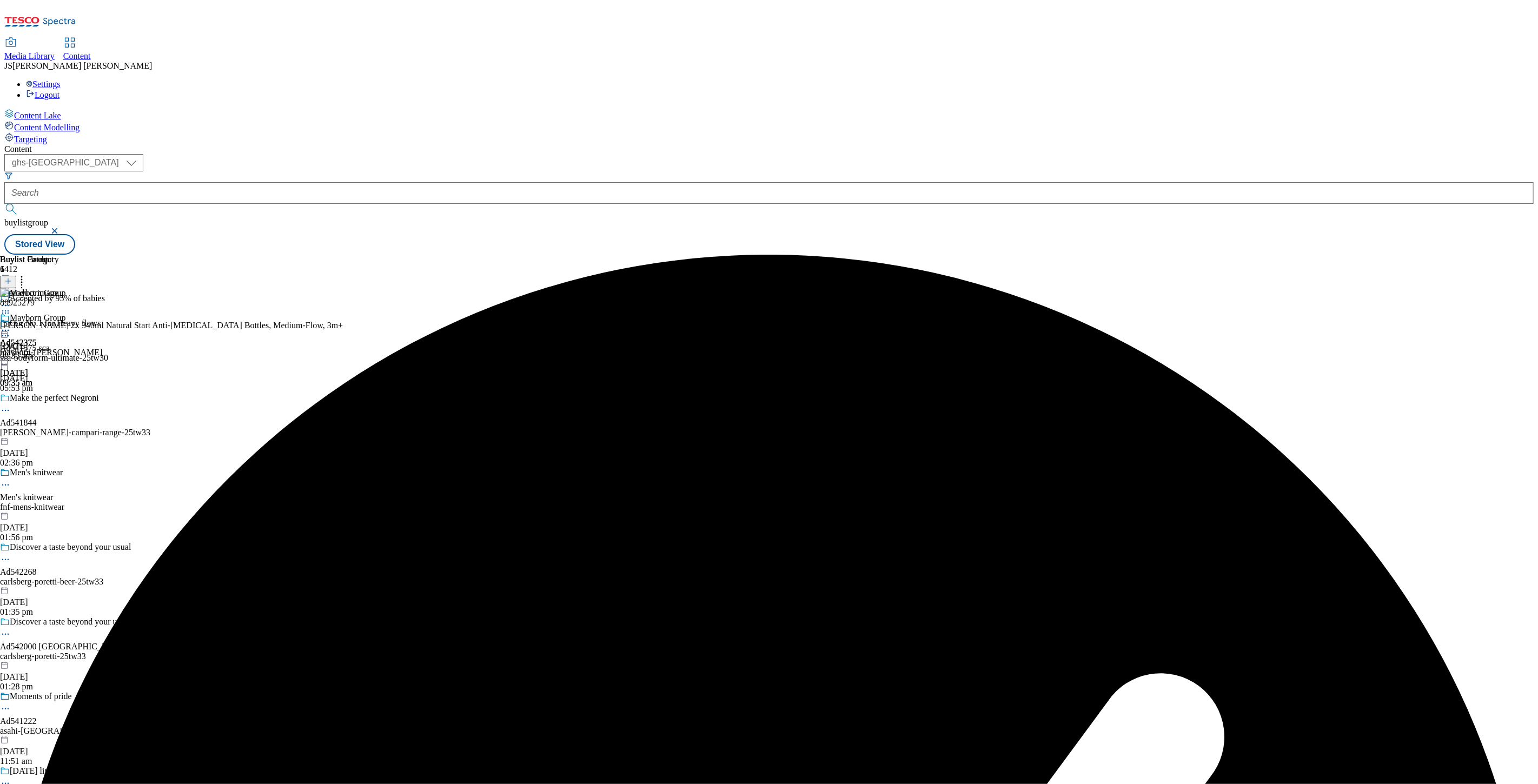
click at [37, 313] on div "Ad542375 mayborn 2 Oct 2025 09:35 am" at bounding box center [18, 351] width 37 height 75
click at [102, 348] on div "mayborn-tommee-tippee" at bounding box center [51, 352] width 102 height 10
click at [102, 313] on div "Mayborn Group Ad542375 mayborn-tommee-tippee 2 Oct 2025 09:35 am" at bounding box center [51, 351] width 102 height 75
click at [343, 289] on div "89925279 Tommee Tippee 2x 340ml Natural Start Anti-Colic Baby Bottles, Medium-F…" at bounding box center [171, 324] width 343 height 72
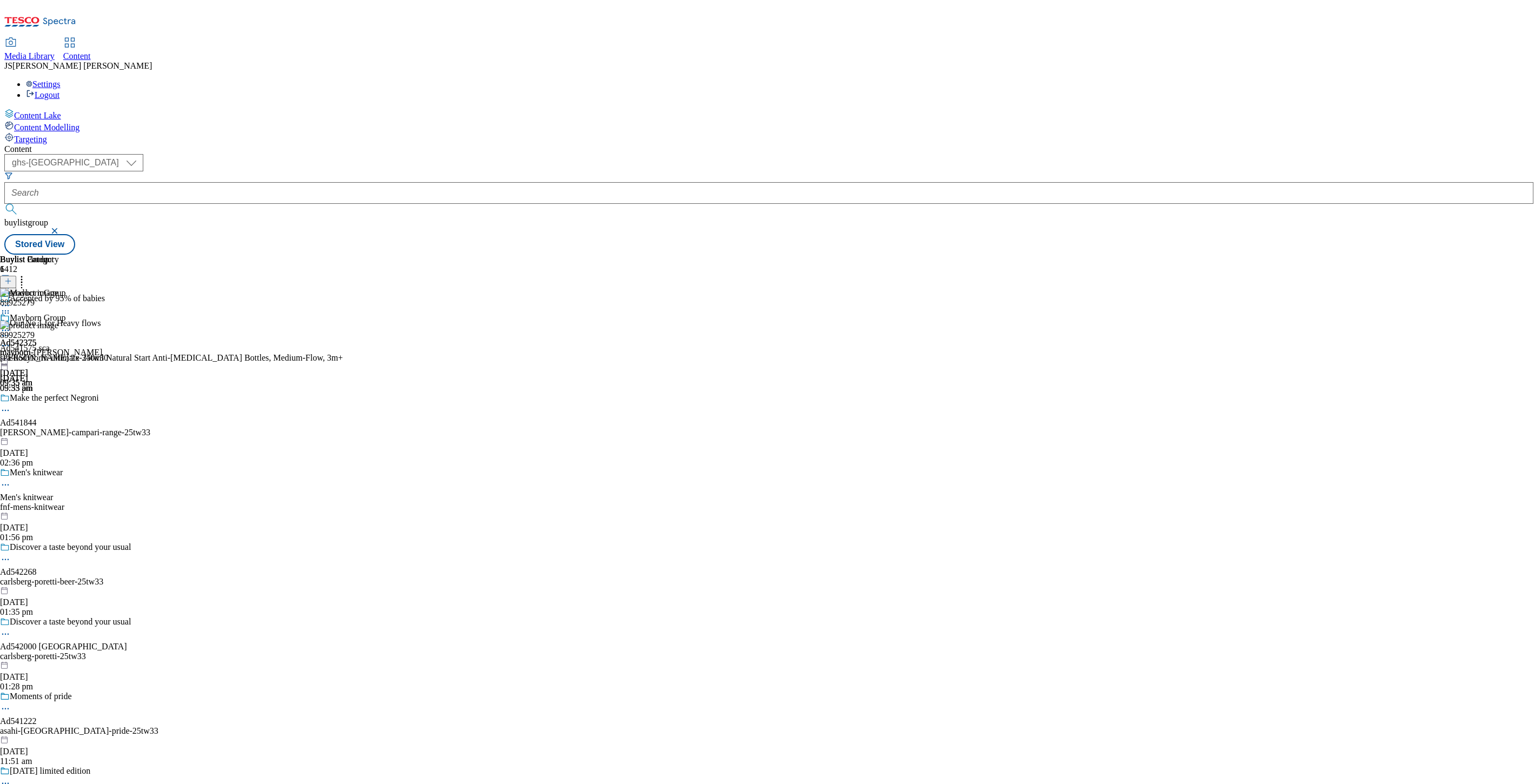
click at [11, 340] on icon at bounding box center [5, 345] width 11 height 11
click at [51, 362] on button "Edit" at bounding box center [36, 368] width 29 height 12
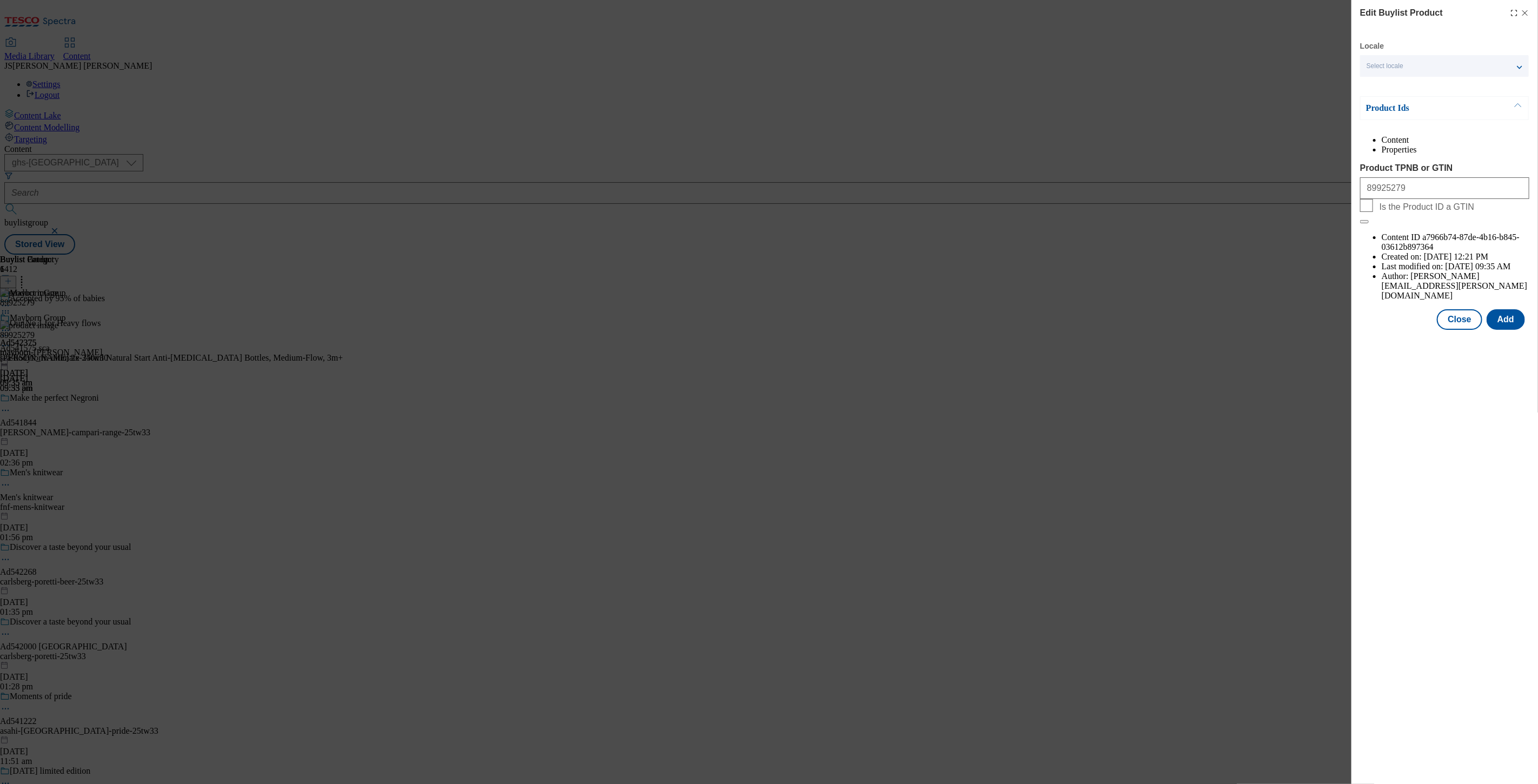
click at [1514, 109] on button "Modal" at bounding box center [1518, 107] width 20 height 23
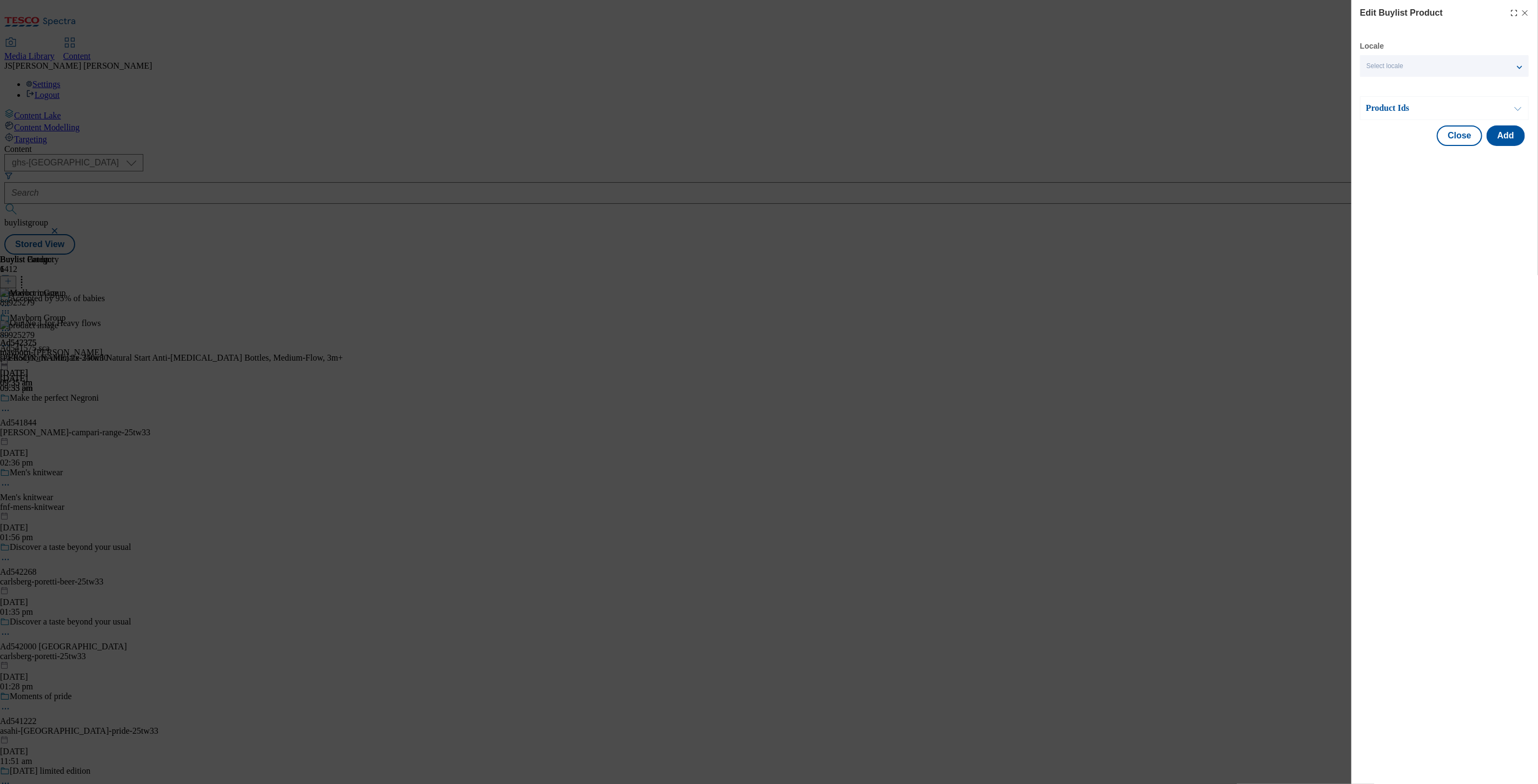
click at [1514, 109] on button "Modal" at bounding box center [1518, 107] width 20 height 23
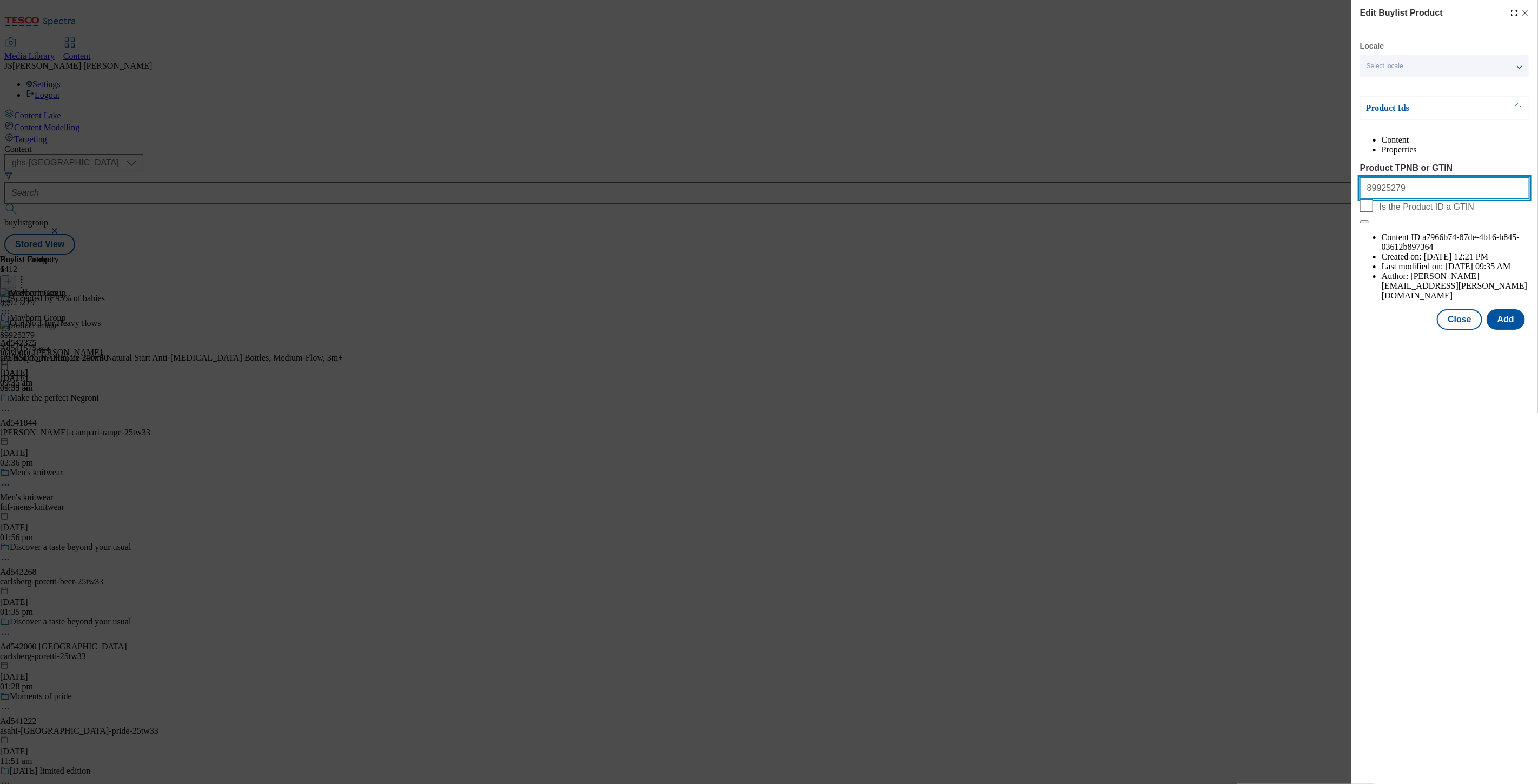
click at [1448, 199] on input "89925279" at bounding box center [1445, 188] width 170 height 22
click at [1505, 310] on button "Add" at bounding box center [1505, 320] width 38 height 20
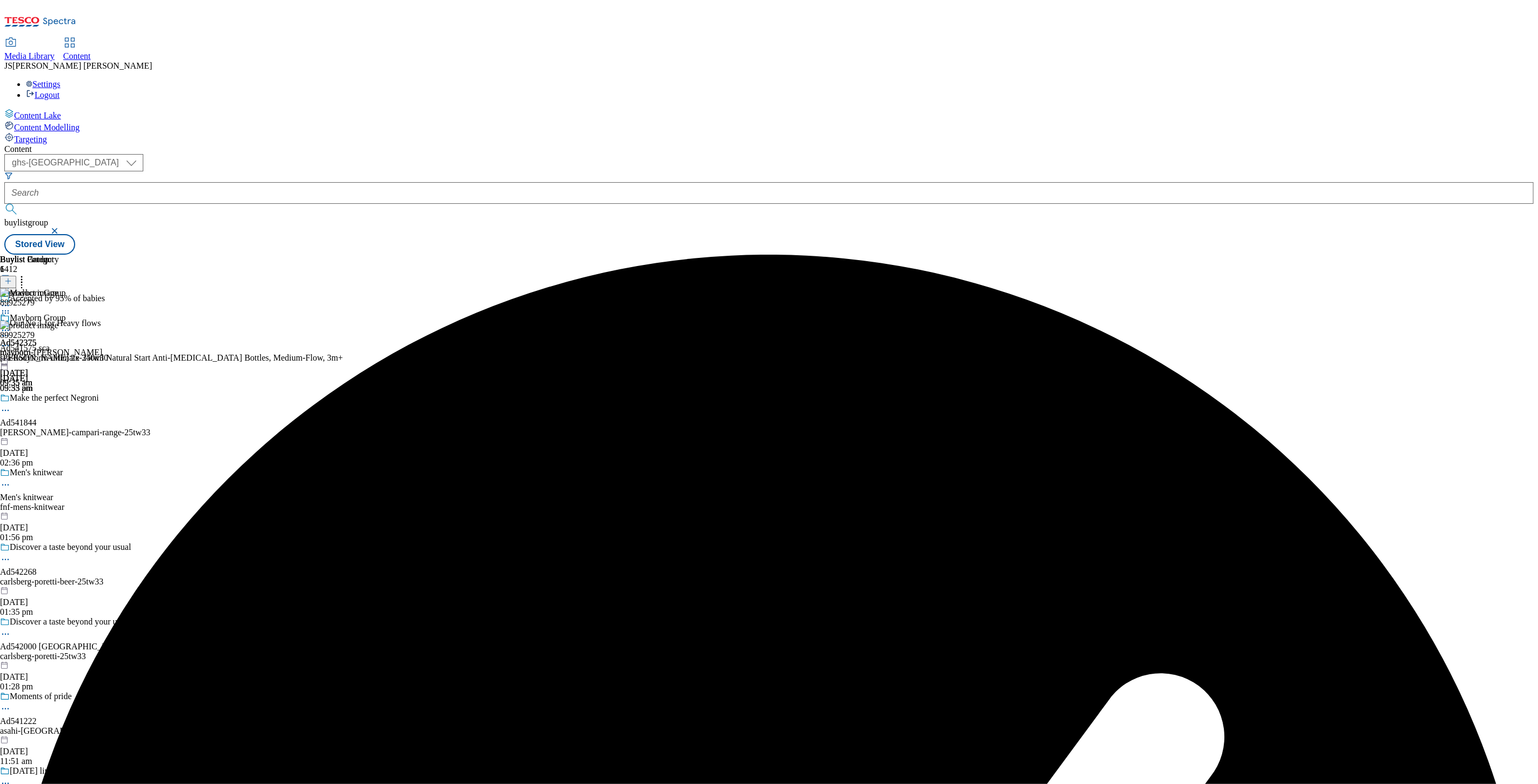
click at [27, 274] on icon at bounding box center [22, 279] width 11 height 11
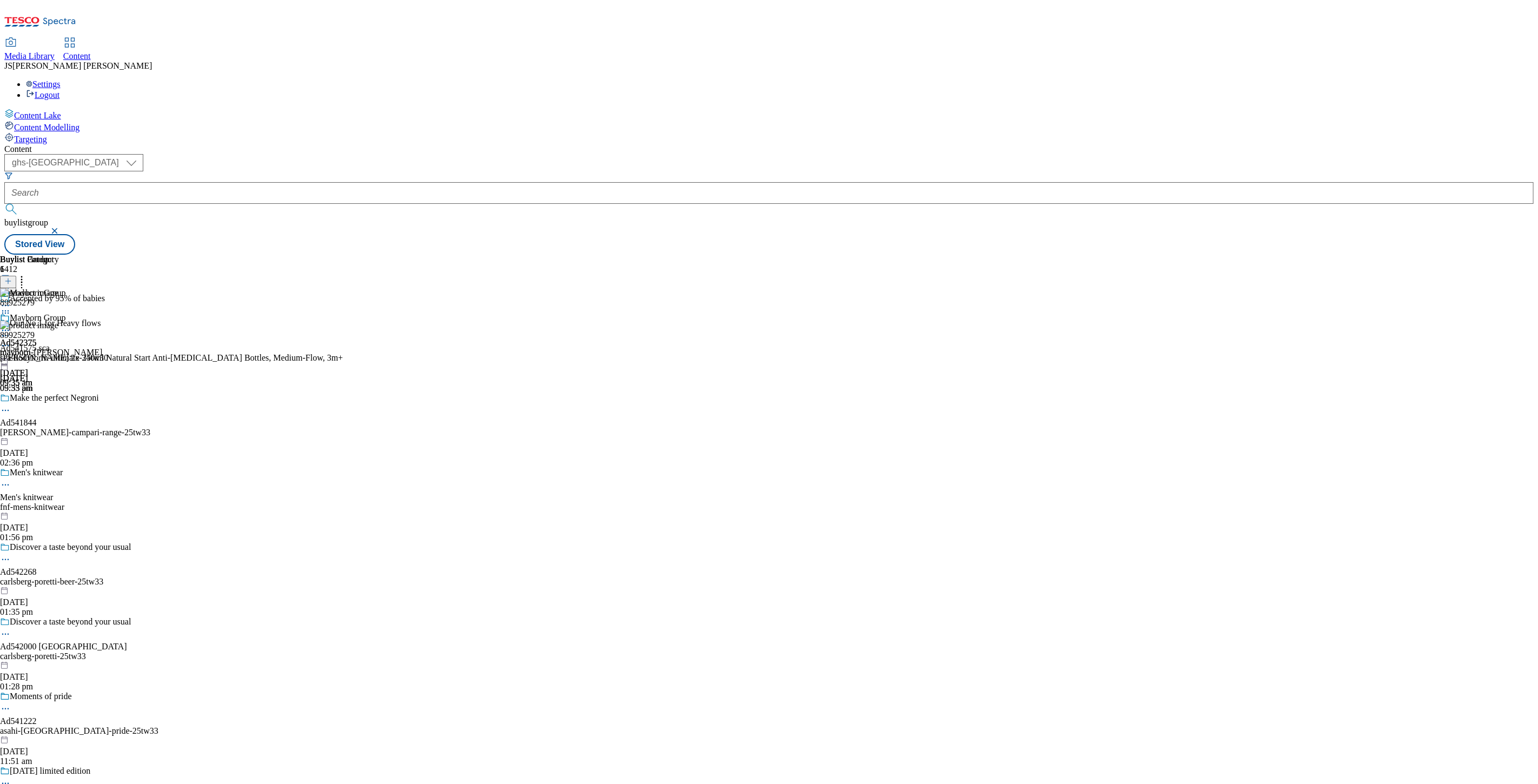
click at [16, 276] on button at bounding box center [8, 282] width 16 height 12
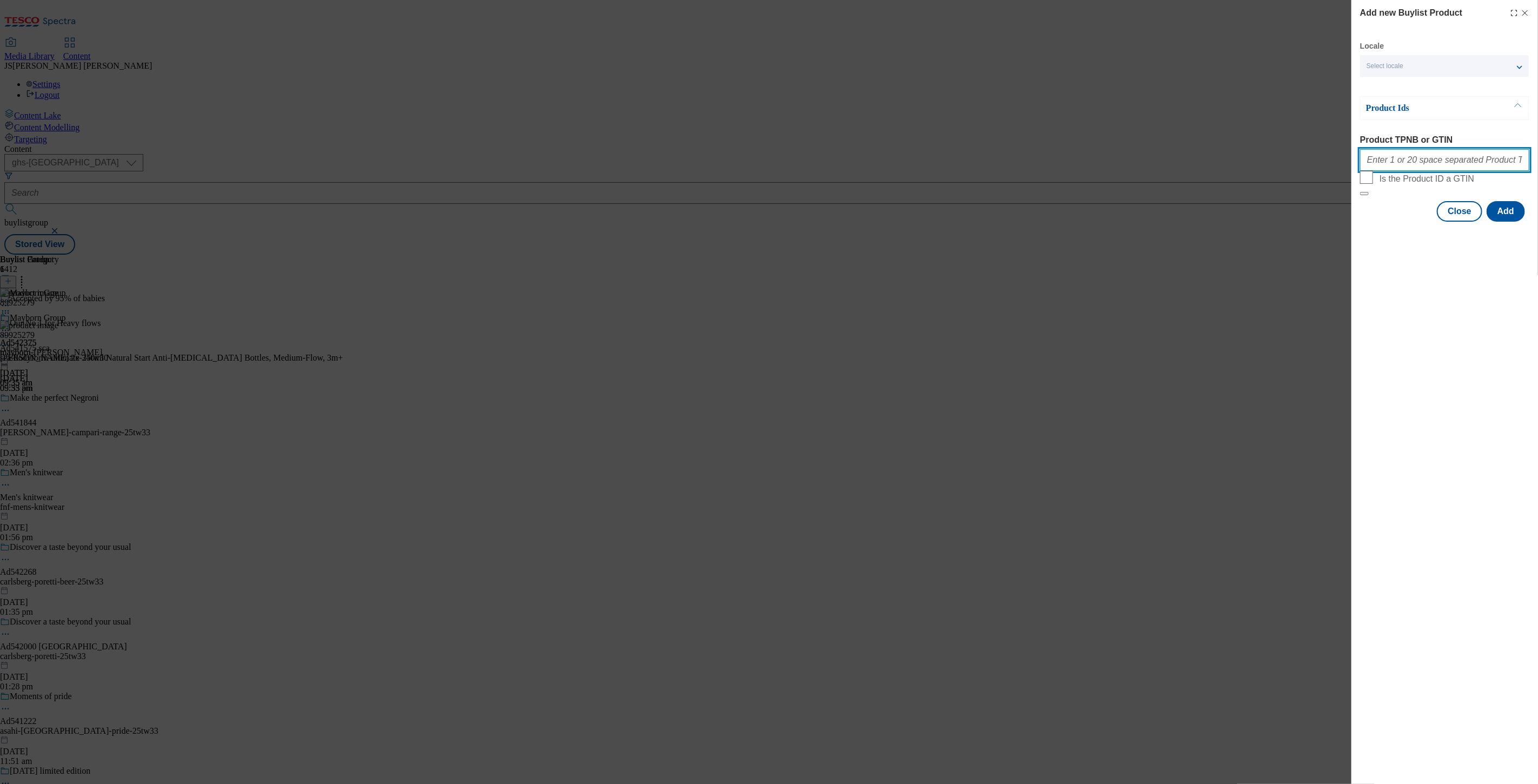
click at [1426, 170] on input "Product TPNB or GTIN" at bounding box center [1445, 160] width 170 height 22
click at [1419, 160] on input "Product TPNB or GTIN" at bounding box center [1445, 160] width 170 height 22
paste input "89981735 89925279 89916797 89987769 89980650 63878909 89465264 90003760 9000831…"
type input "89981735 89925279 89916797 89987769 89980650 63878909 89465264 90003760 9000831…"
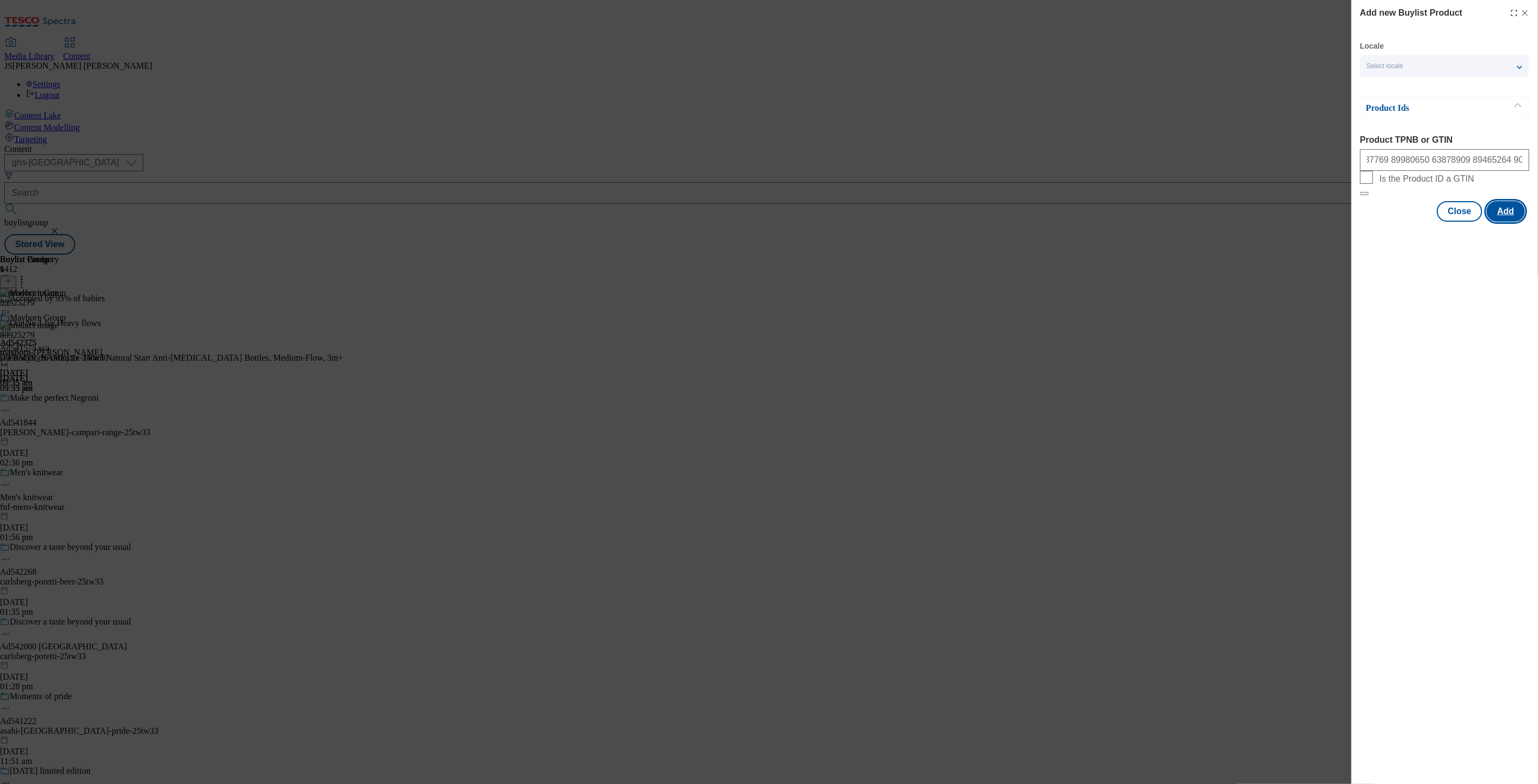
click at [1506, 222] on button "Add" at bounding box center [1505, 212] width 38 height 20
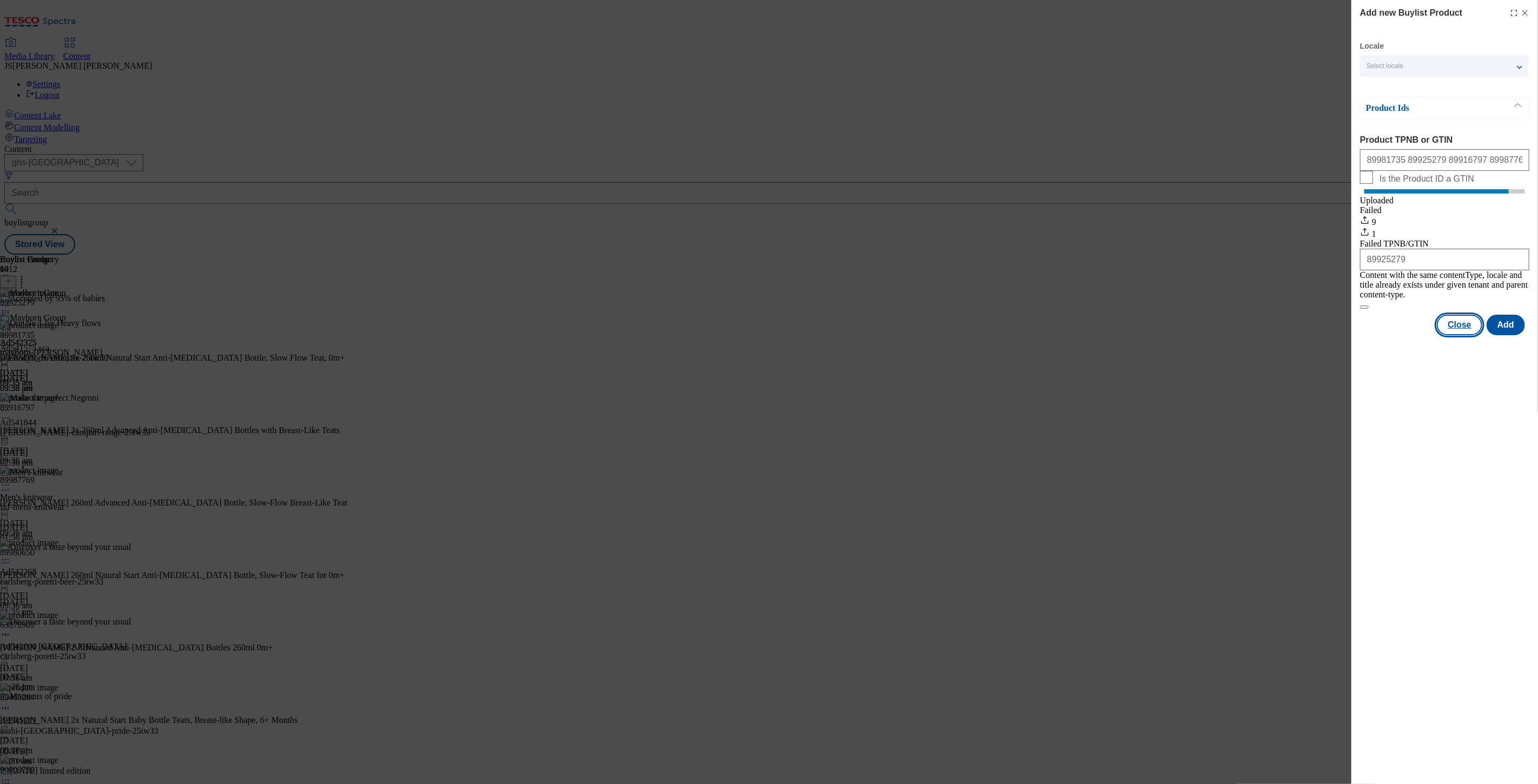
click at [1454, 323] on button "Close" at bounding box center [1459, 325] width 45 height 20
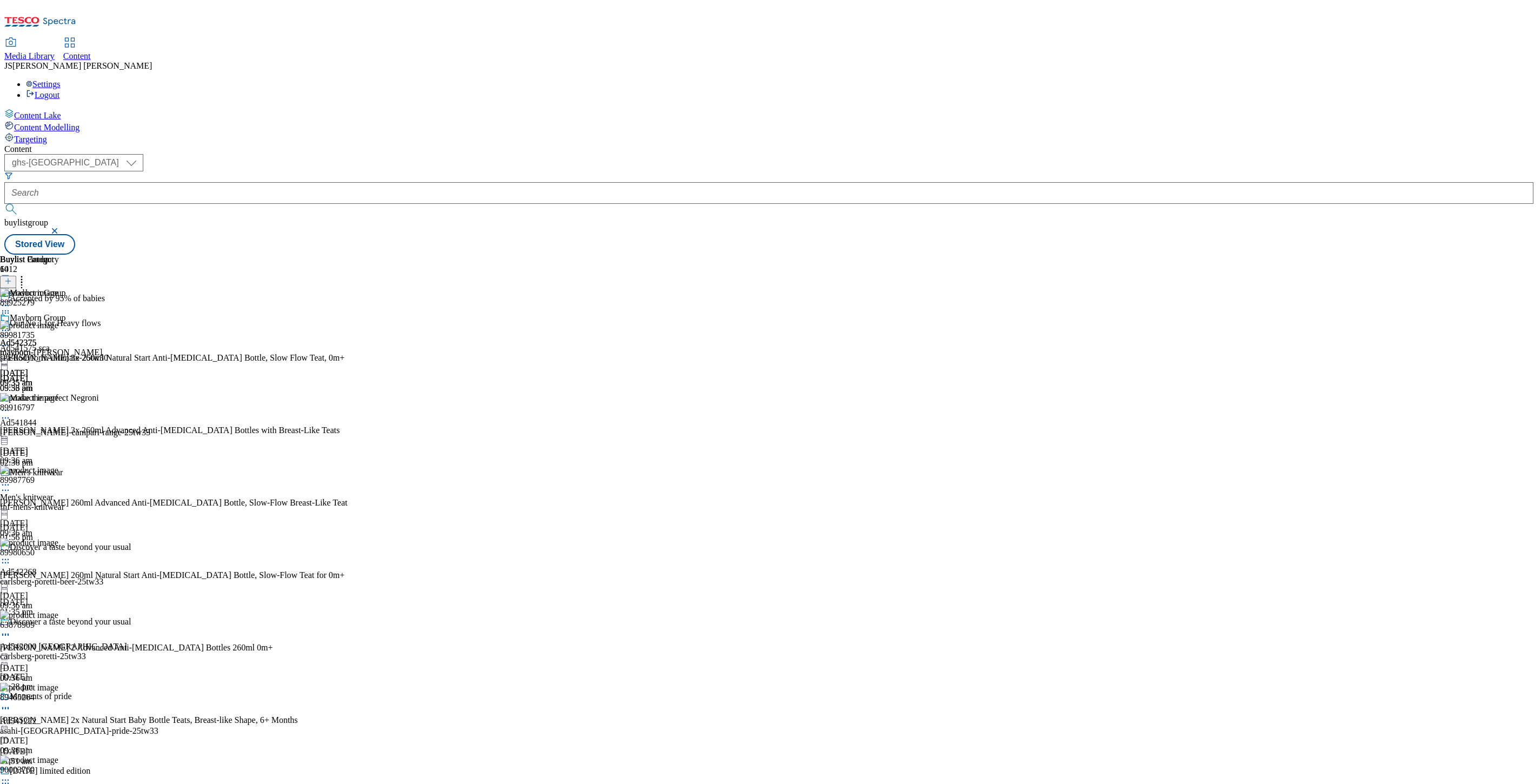
click at [359, 254] on header "Buylist Product 10" at bounding box center [179, 271] width 359 height 33
click at [27, 274] on icon at bounding box center [22, 279] width 11 height 11
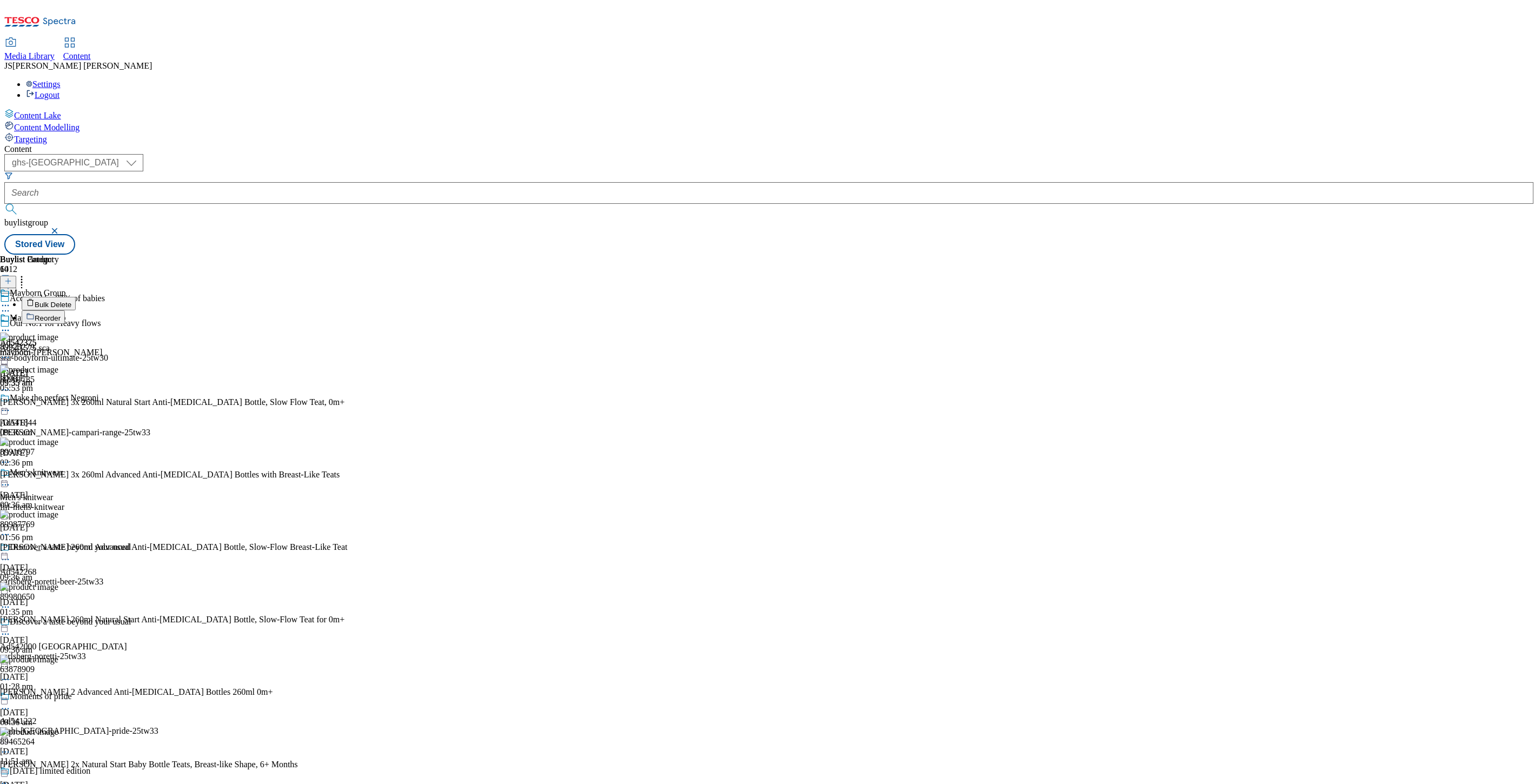
click at [65, 310] on button "Reorder" at bounding box center [44, 317] width 44 height 13
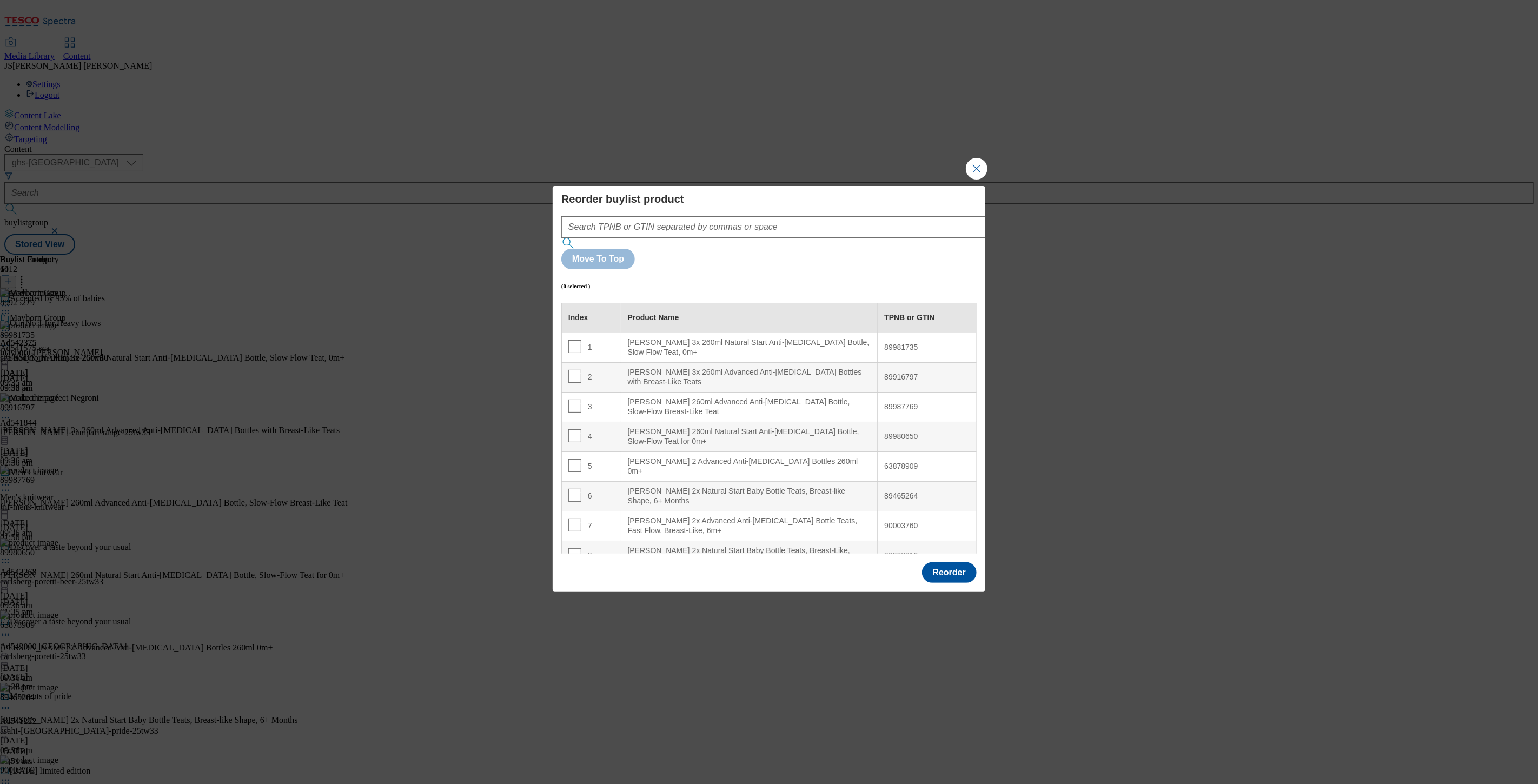
click at [583, 370] on div "2" at bounding box center [591, 378] width 46 height 16
click at [577, 370] on input "Modal" at bounding box center [575, 376] width 13 height 13
checkbox input "true"
click at [575, 340] on input "Modal" at bounding box center [575, 346] width 13 height 13
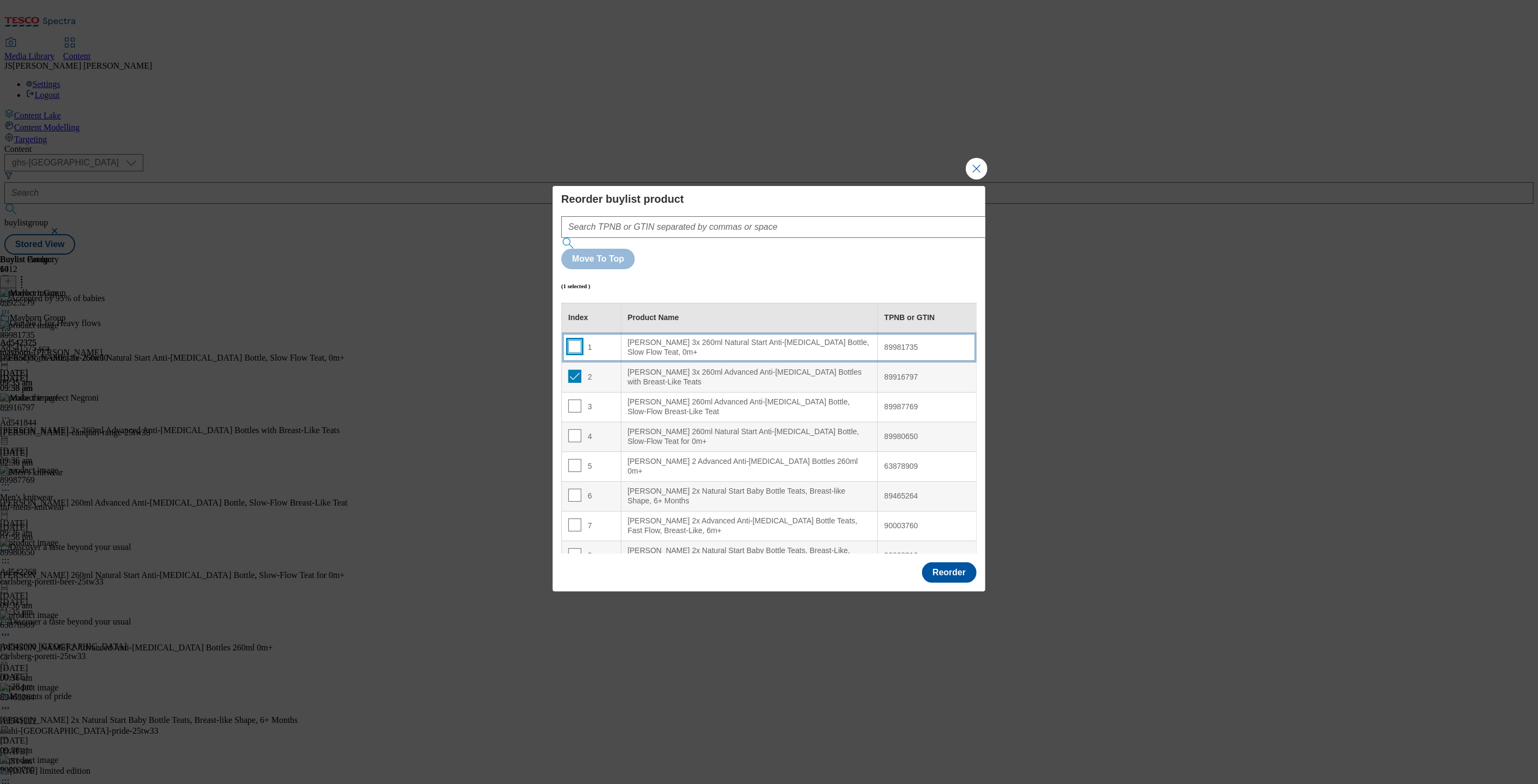
click at [575, 340] on input "Modal" at bounding box center [575, 346] width 13 height 13
checkbox input "true"
click at [578, 370] on input "Modal" at bounding box center [575, 376] width 13 height 13
checkbox input "false"
click at [580, 340] on div "1" at bounding box center [591, 348] width 46 height 16
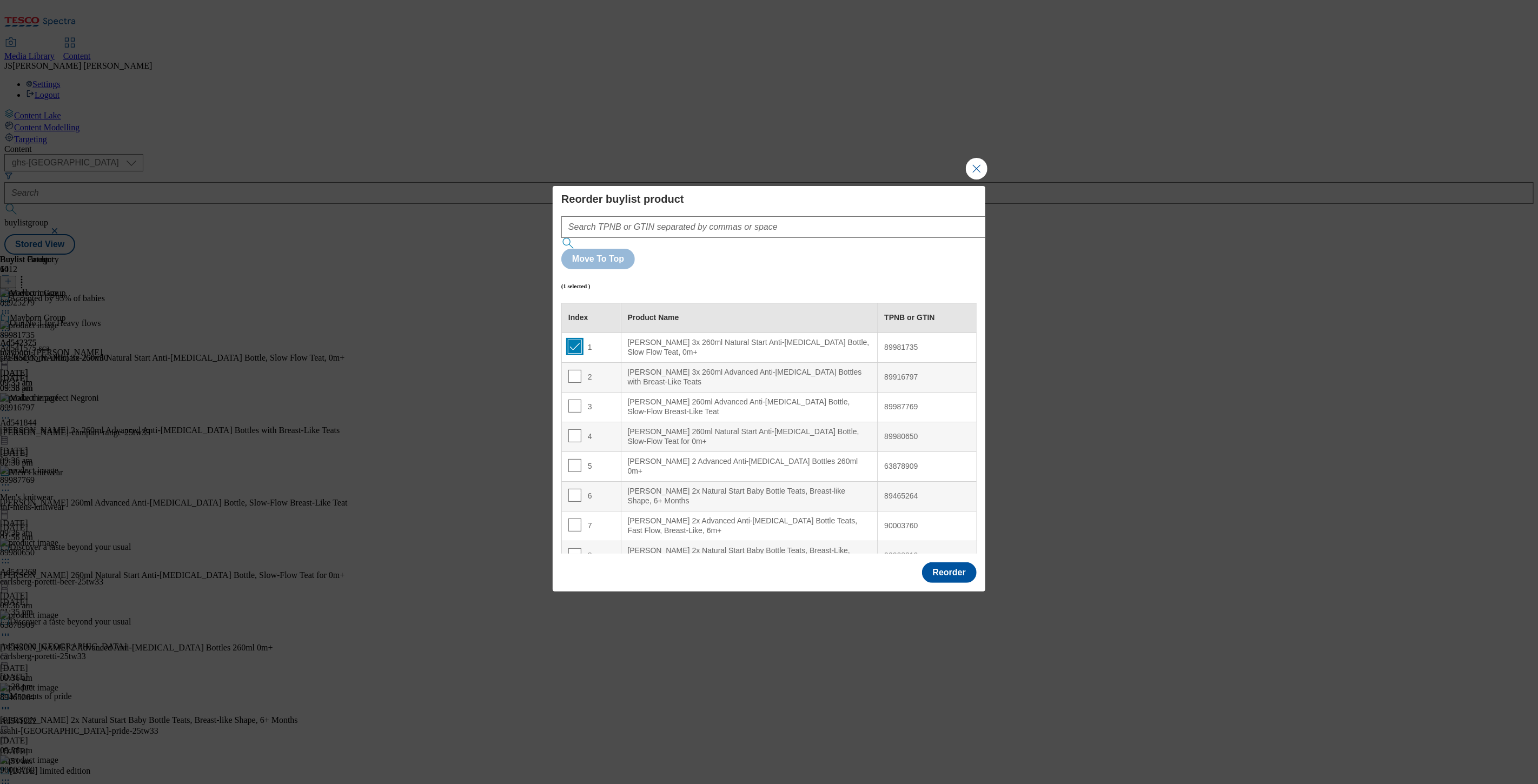
click at [579, 340] on input "Modal" at bounding box center [575, 346] width 13 height 13
checkbox input "false"
click at [576, 370] on input "Modal" at bounding box center [575, 376] width 13 height 13
checkbox input "true"
click at [576, 333] on td "1" at bounding box center [591, 348] width 59 height 30
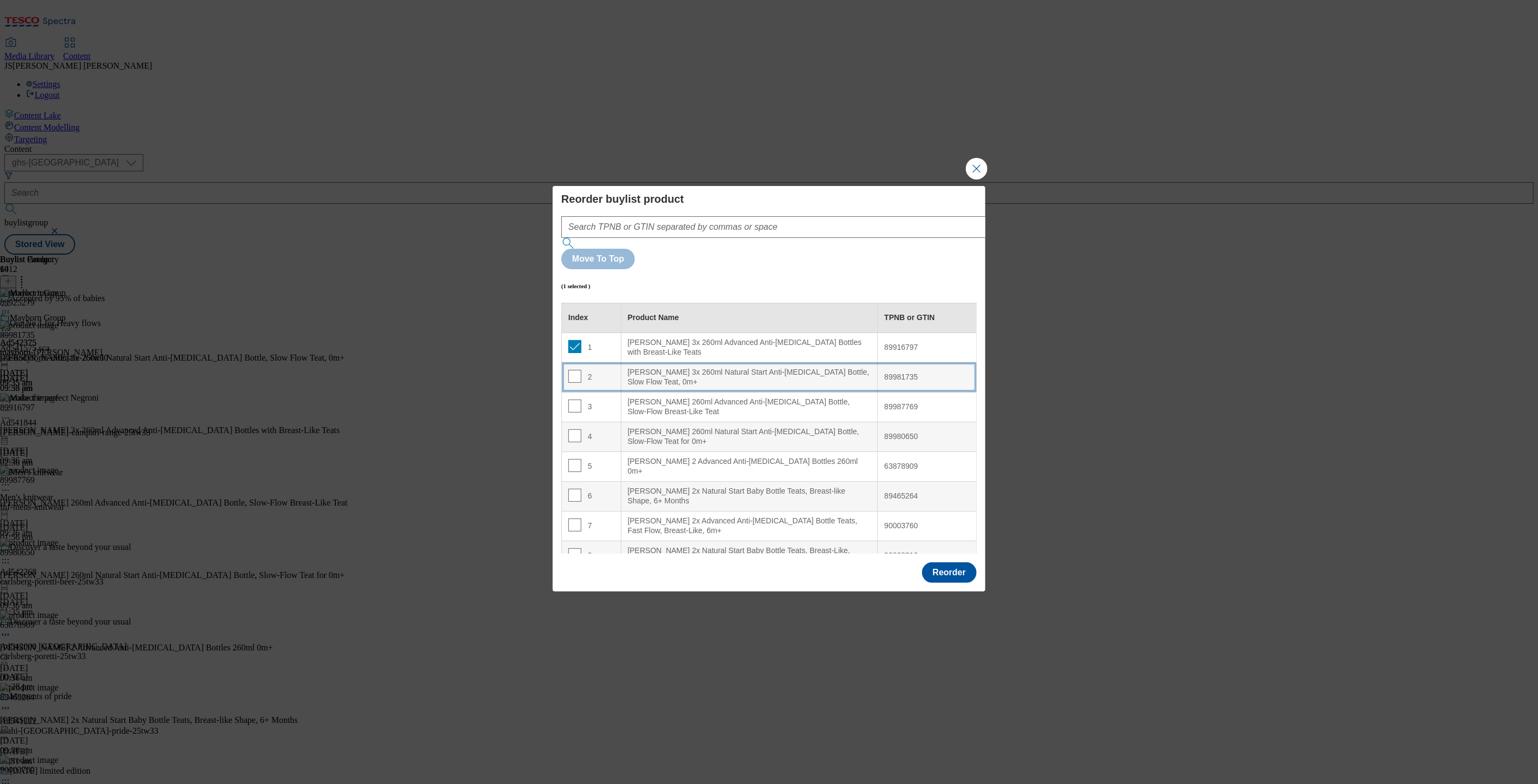
click at [583, 370] on div "2" at bounding box center [591, 378] width 46 height 16
click at [953, 562] on div "Reorder" at bounding box center [769, 574] width 433 height 36
click at [951, 562] on button "Reorder" at bounding box center [949, 572] width 54 height 20
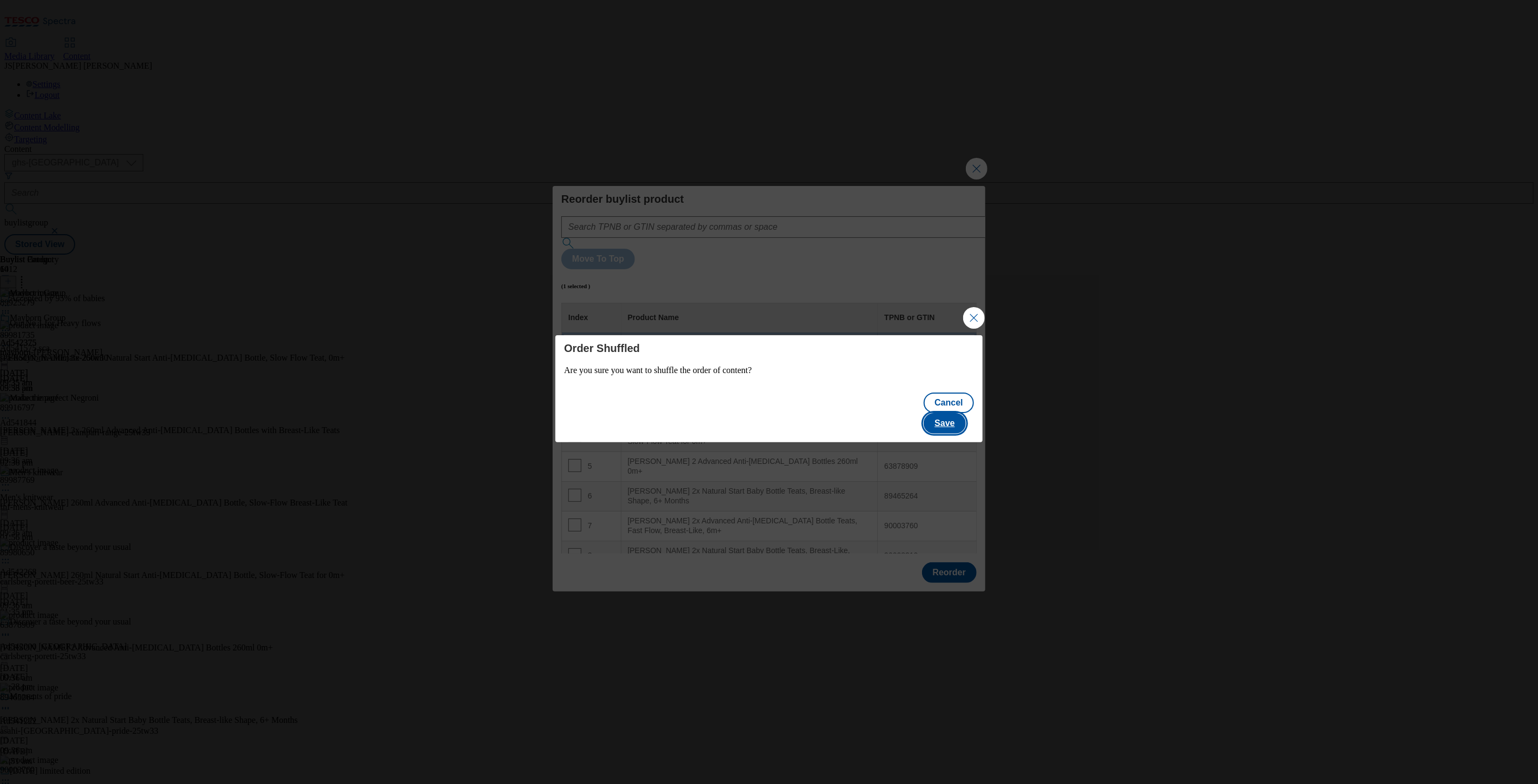
click at [965, 414] on button "Save" at bounding box center [945, 423] width 42 height 20
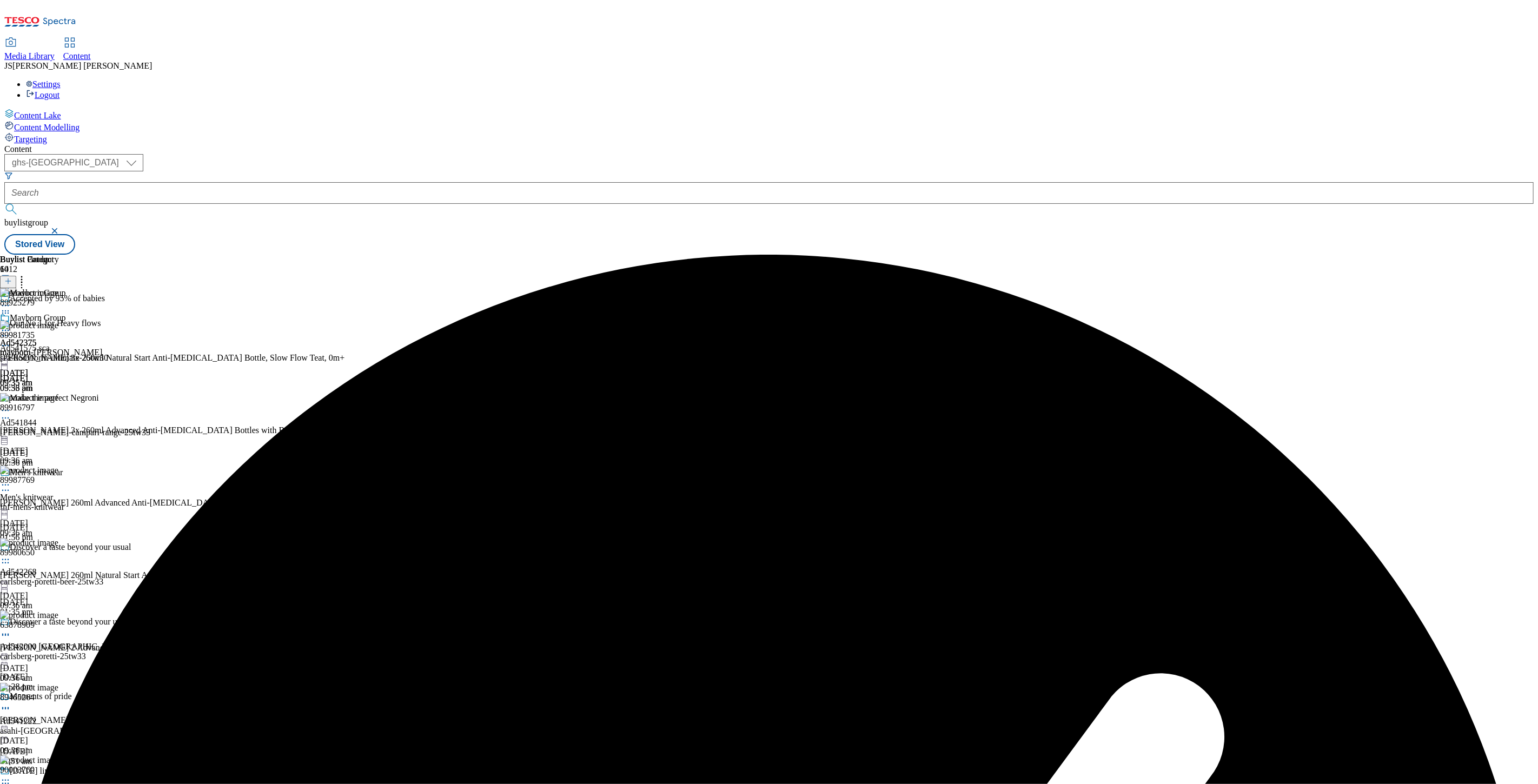
click at [1047, 254] on div "Buylist Group 6412 Accepted by 95% of babies Our No.1 for Heavy flows Ad541575 …" at bounding box center [769, 254] width 1529 height 0
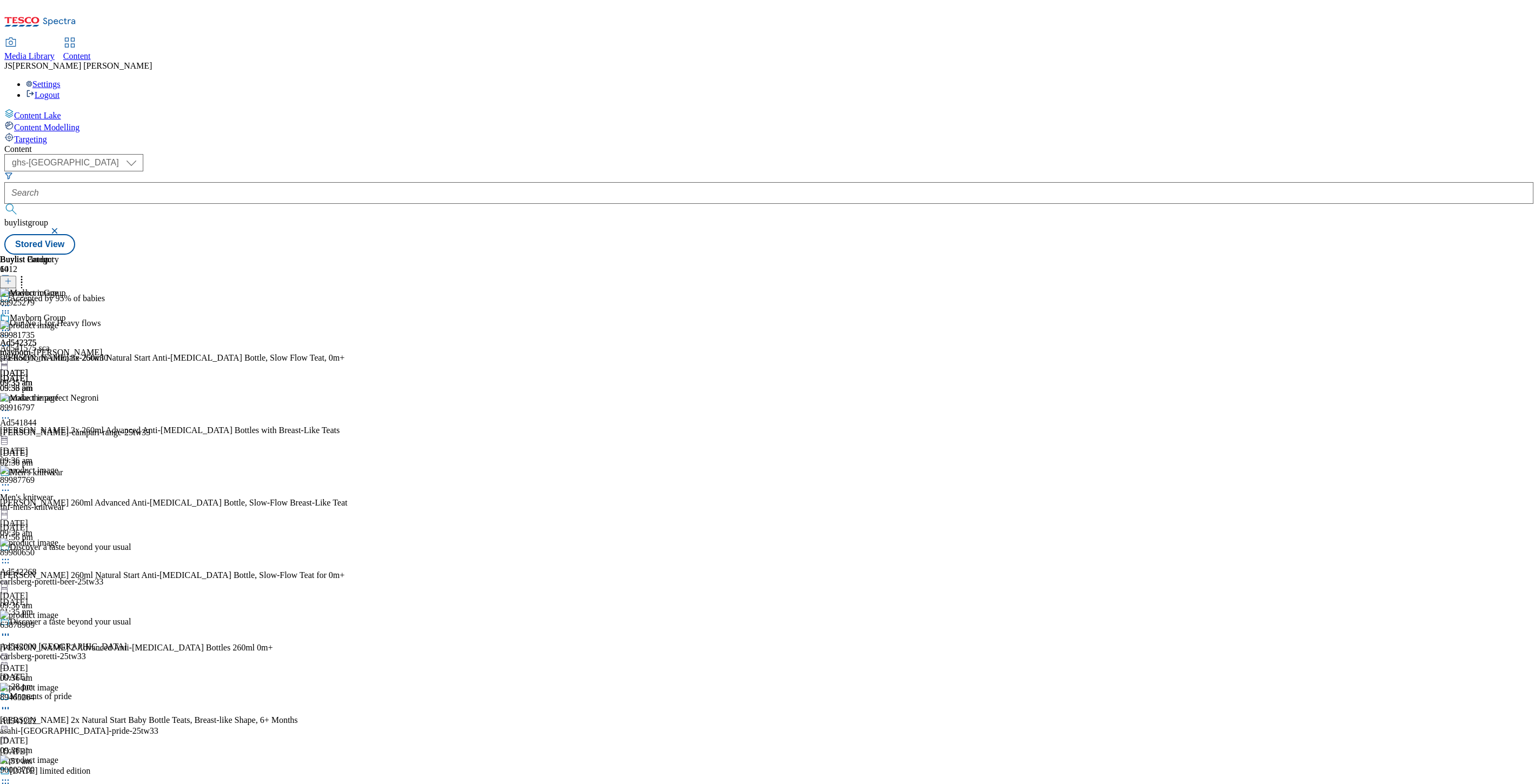
click at [11, 325] on icon at bounding box center [5, 331] width 11 height 11
click at [58, 436] on span "Publish" at bounding box center [45, 440] width 24 height 8
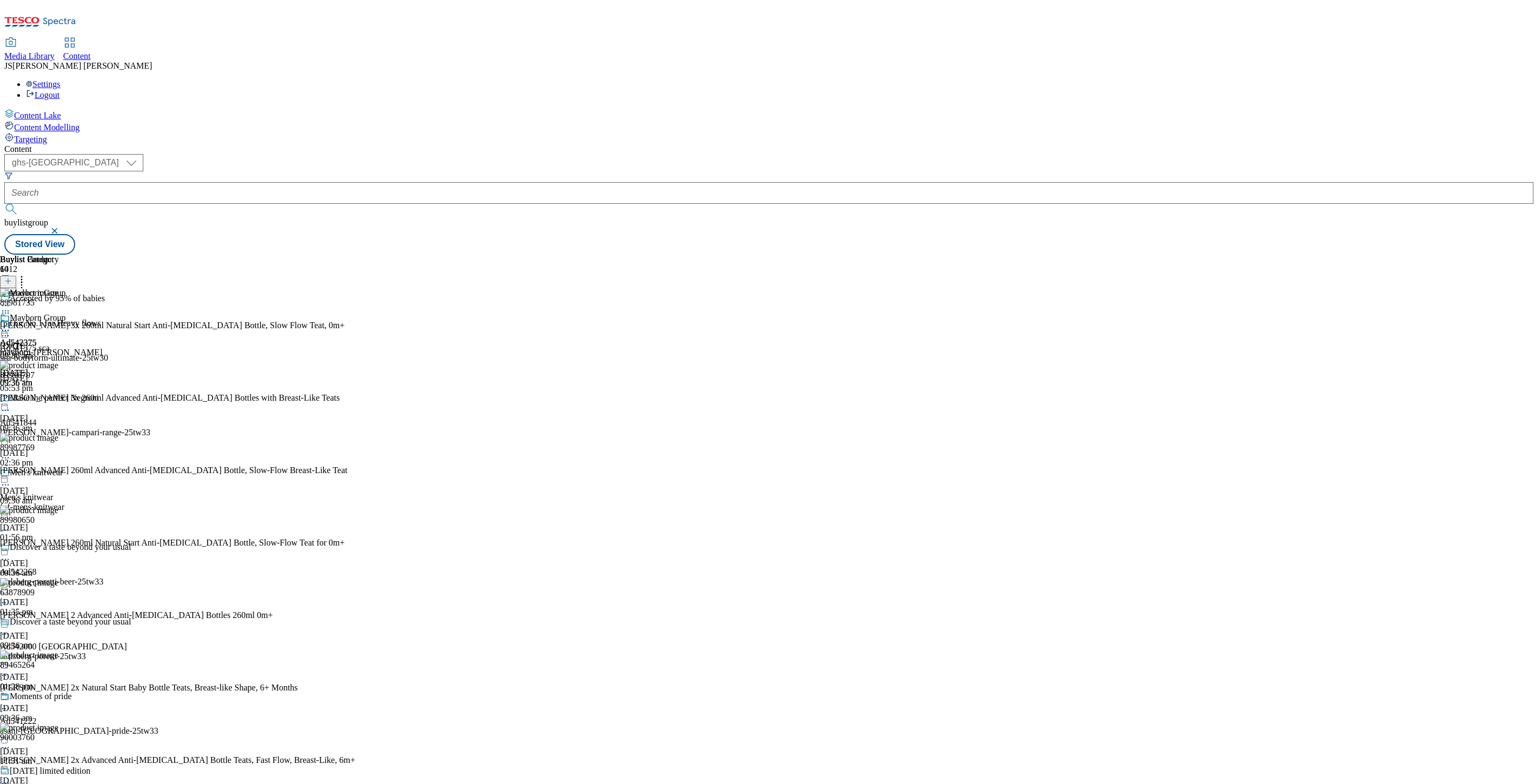
click at [102, 313] on div "Mayborn Group" at bounding box center [51, 326] width 102 height 25
click at [11, 325] on icon at bounding box center [5, 331] width 11 height 11
click at [89, 424] on span "Open Preview Url" at bounding box center [61, 428] width 56 height 8
